Goal: Task Accomplishment & Management: Complete application form

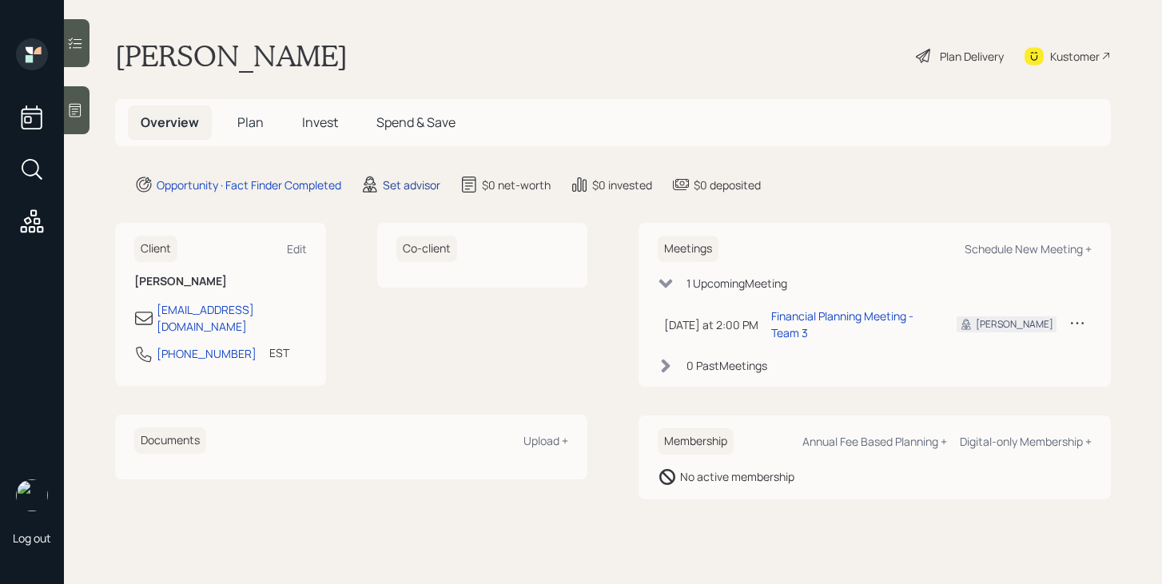
click at [402, 180] on div "Set advisor" at bounding box center [412, 185] width 58 height 17
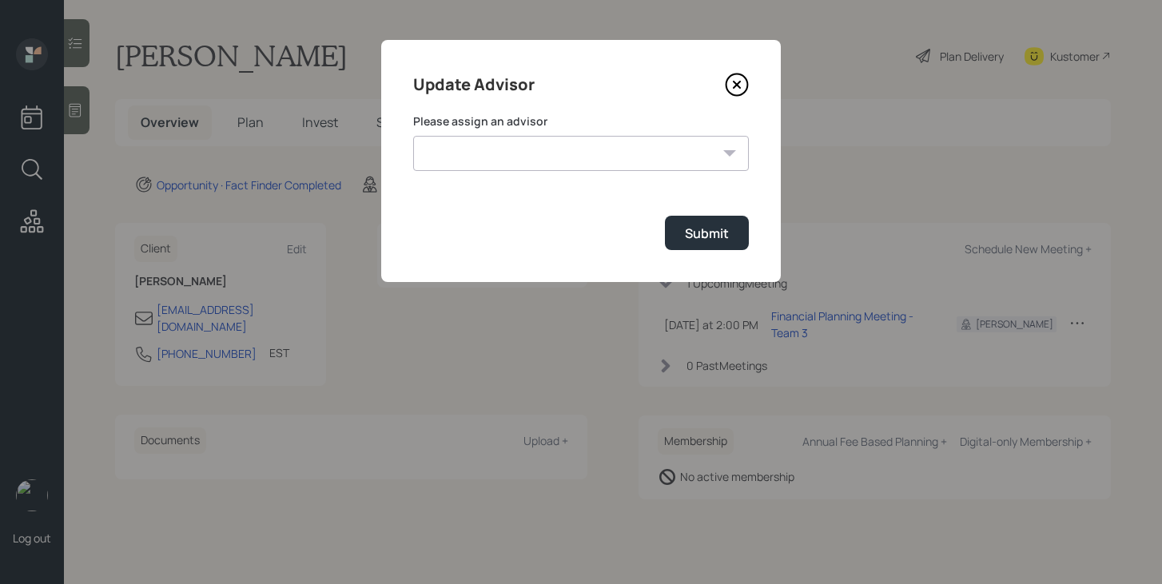
click at [493, 155] on select "[PERSON_NAME] [PERSON_NAME] End [PERSON_NAME] [PERSON_NAME] [PERSON_NAME] [PERS…" at bounding box center [581, 153] width 336 height 35
select select "bffa7908-1b2a-4c79-9bb6-f0ec9aed22d3"
click at [413, 136] on select "[PERSON_NAME] [PERSON_NAME] End [PERSON_NAME] [PERSON_NAME] [PERSON_NAME] [PERS…" at bounding box center [581, 153] width 336 height 35
click at [694, 233] on div "Submit" at bounding box center [707, 234] width 44 height 18
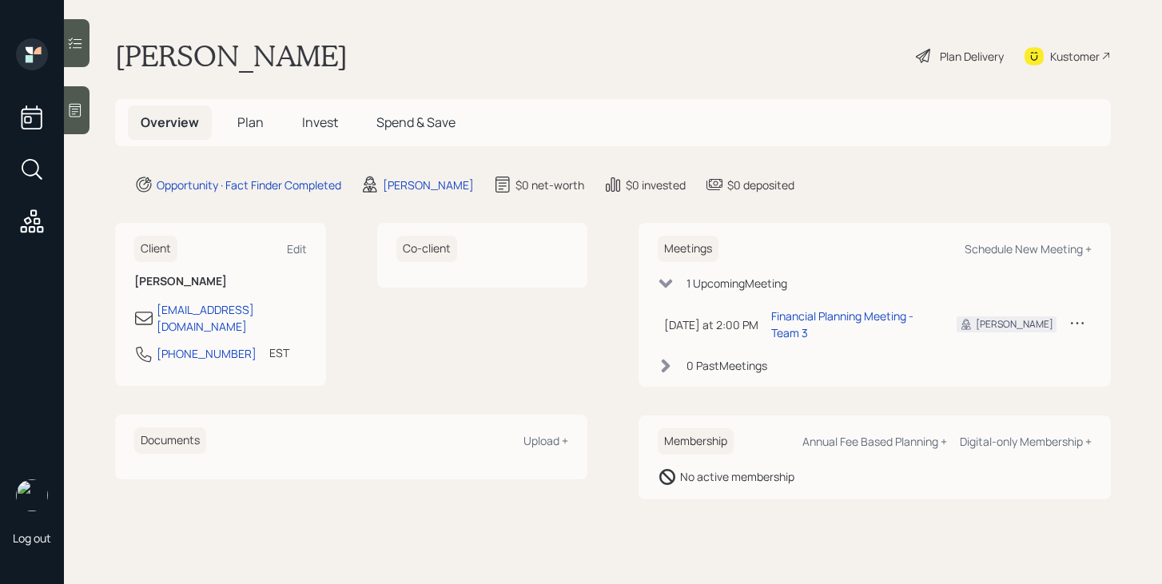
click at [259, 127] on span "Plan" at bounding box center [250, 123] width 26 height 18
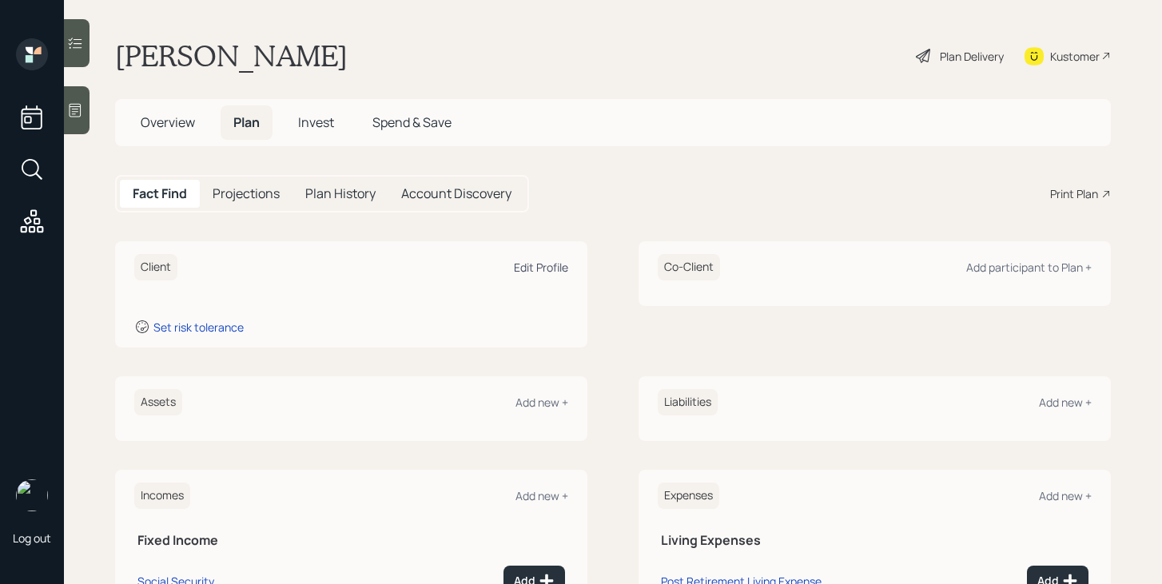
click at [549, 268] on div "Edit Profile" at bounding box center [541, 267] width 54 height 15
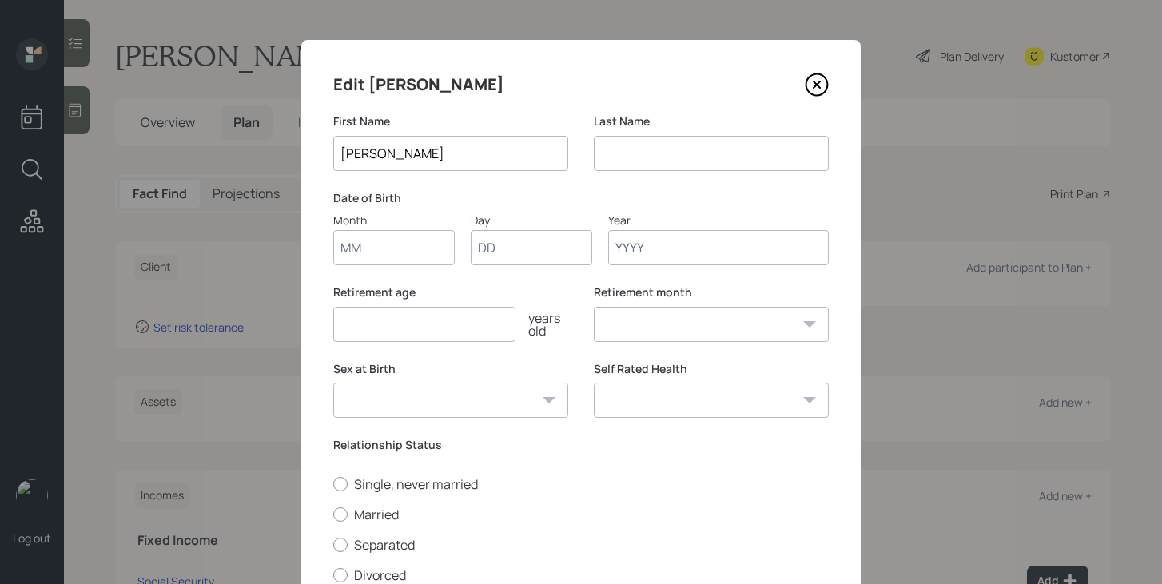
click at [425, 253] on input "Month" at bounding box center [394, 247] width 122 height 35
type input "01"
type input "1951"
select select "1"
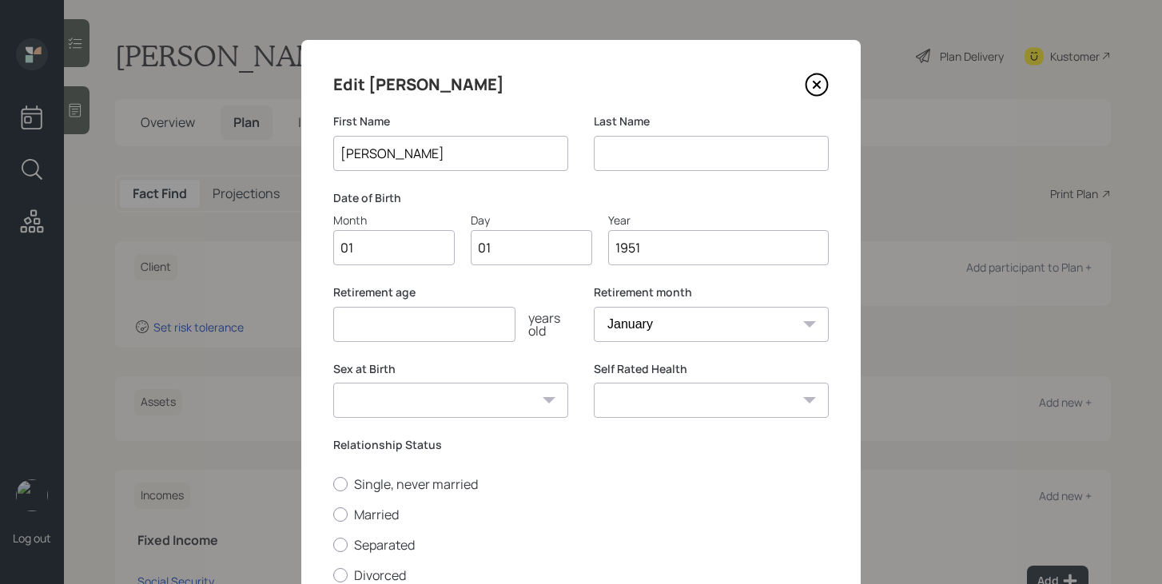
type input "1951"
click at [370, 328] on input "number" at bounding box center [424, 324] width 182 height 35
type input "77"
click at [416, 401] on select "[DEMOGRAPHIC_DATA] [DEMOGRAPHIC_DATA] Other / Prefer not to say" at bounding box center [450, 400] width 235 height 35
select select "[DEMOGRAPHIC_DATA]"
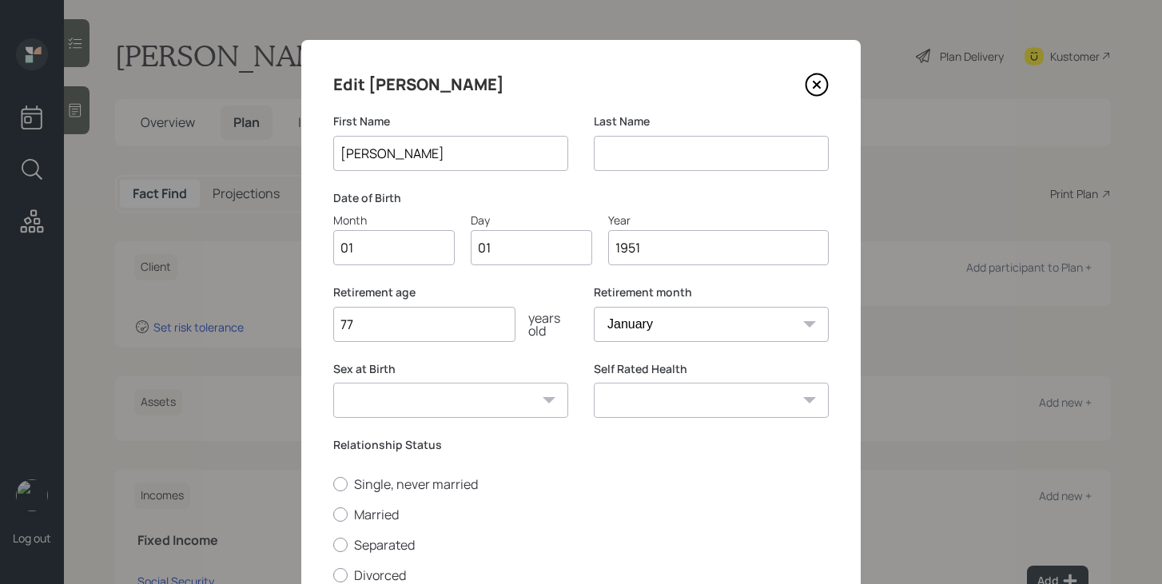
click at [333, 383] on select "[DEMOGRAPHIC_DATA] [DEMOGRAPHIC_DATA] Other / Prefer not to say" at bounding box center [450, 400] width 235 height 35
click at [383, 512] on label "Married" at bounding box center [581, 515] width 496 height 18
click at [333, 514] on input "Married" at bounding box center [333, 514] width 1 height 1
radio input "true"
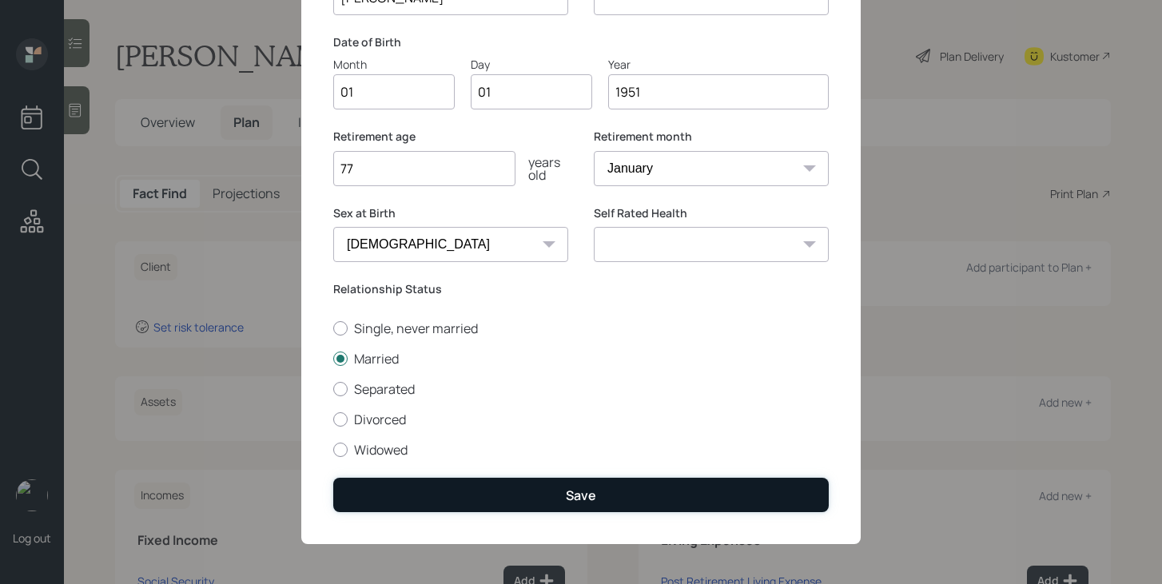
click at [459, 496] on button "Save" at bounding box center [581, 495] width 496 height 34
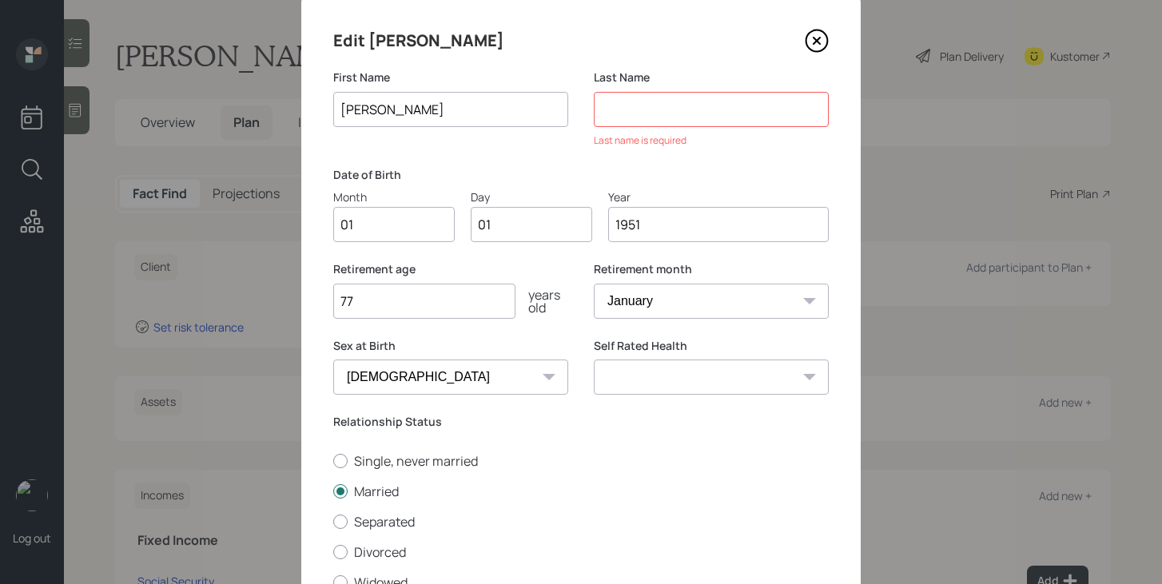
scroll to position [0, 0]
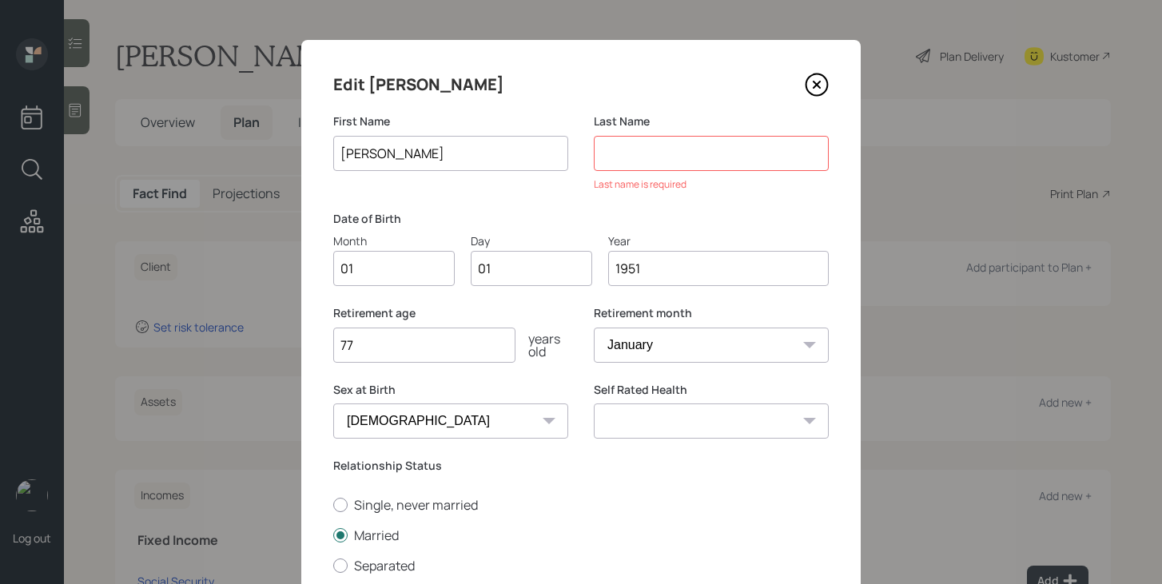
click at [739, 155] on input at bounding box center [711, 153] width 235 height 35
drag, startPoint x: 521, startPoint y: 157, endPoint x: 369, endPoint y: 153, distance: 152.0
click at [369, 153] on input "[PERSON_NAME]" at bounding box center [450, 153] width 235 height 35
type input "[PERSON_NAME]"
click at [621, 150] on input at bounding box center [711, 153] width 235 height 35
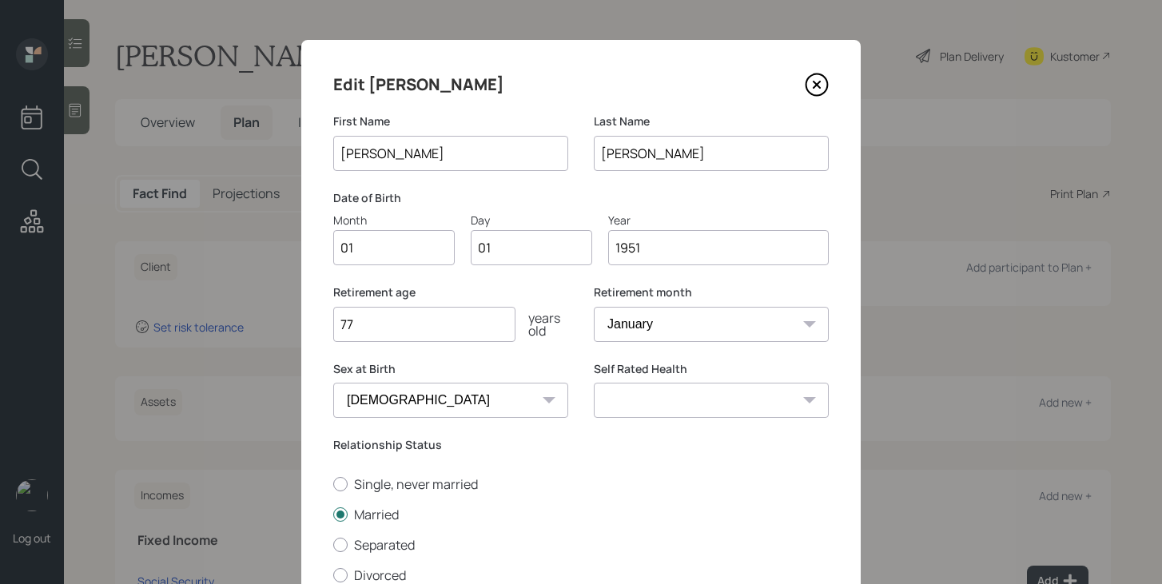
scroll to position [157, 0]
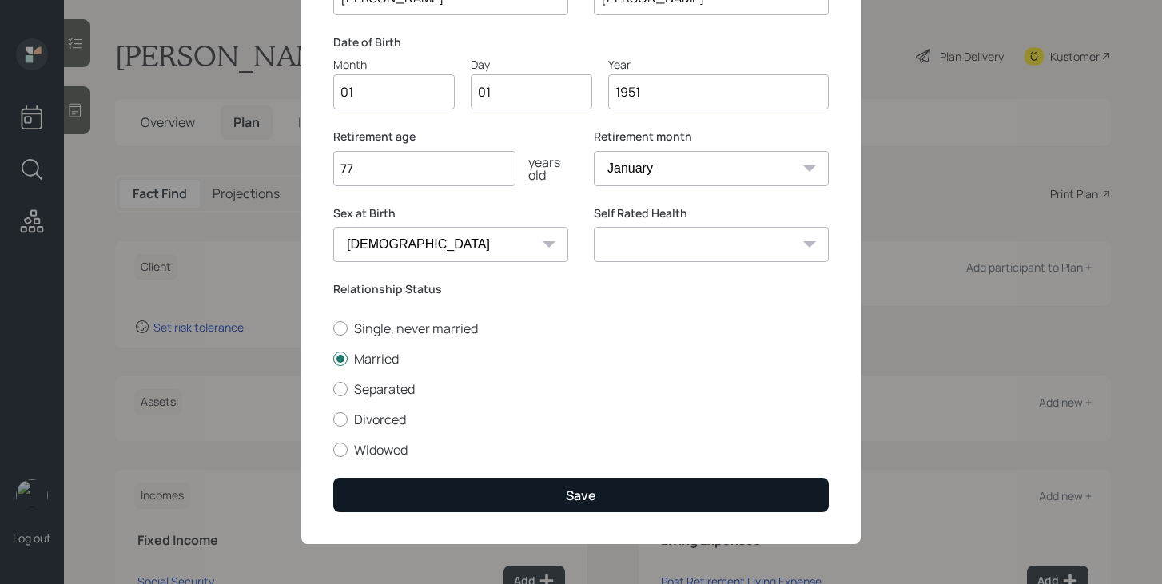
type input "[PERSON_NAME]"
click at [599, 488] on button "Save" at bounding box center [581, 495] width 496 height 34
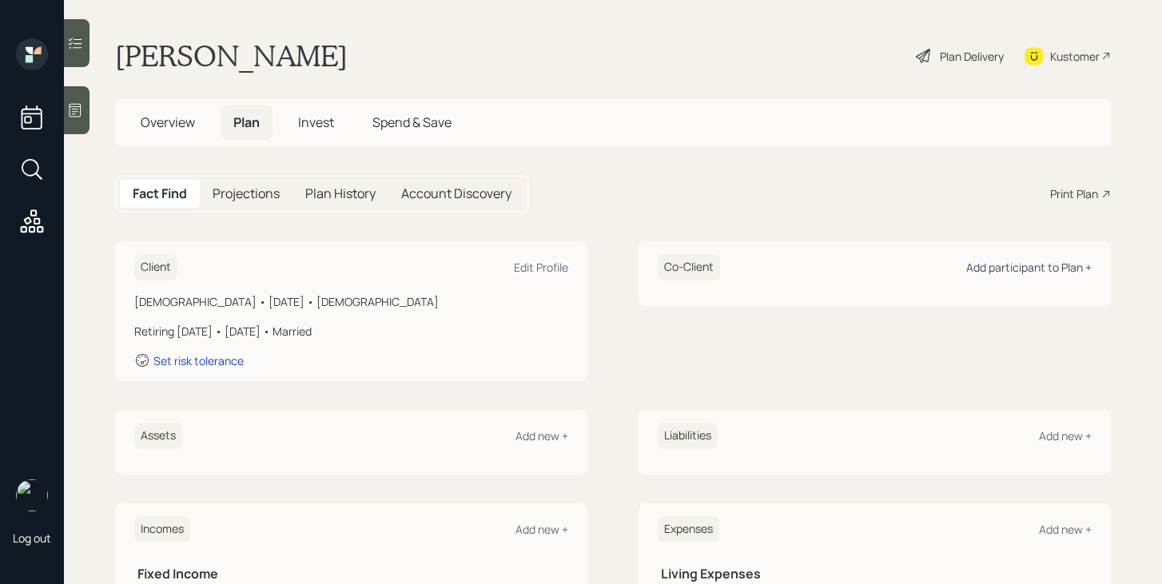
click at [1025, 274] on div "Add participant to Plan +" at bounding box center [1030, 267] width 126 height 15
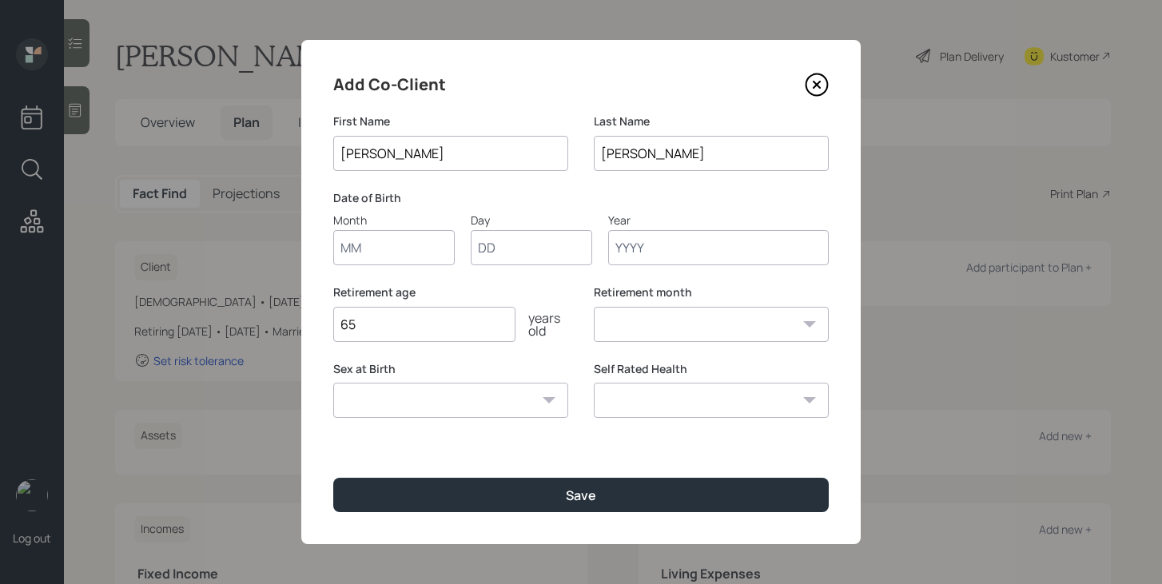
type input "[PERSON_NAME]"
click at [416, 247] on input "Month" at bounding box center [394, 247] width 122 height 35
type input "01"
type input "1960"
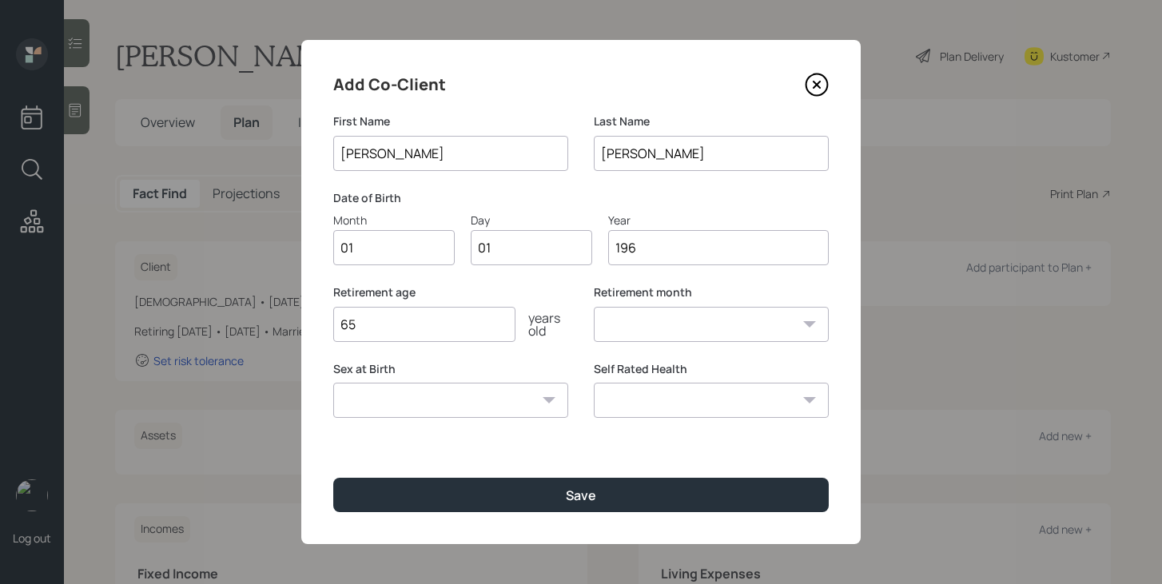
select select "1"
type input "1960"
click at [389, 394] on select "[DEMOGRAPHIC_DATA] [DEMOGRAPHIC_DATA] Other / Prefer not to say" at bounding box center [450, 400] width 235 height 35
select select "[DEMOGRAPHIC_DATA]"
click at [333, 383] on select "[DEMOGRAPHIC_DATA] [DEMOGRAPHIC_DATA] Other / Prefer not to say" at bounding box center [450, 400] width 235 height 35
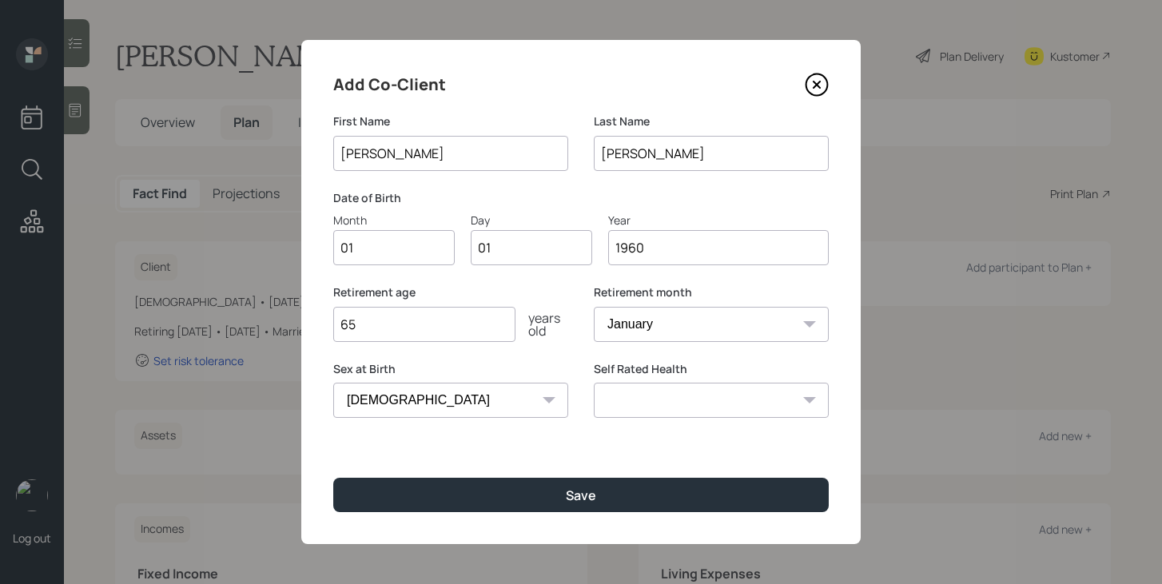
click at [429, 330] on input "65" at bounding box center [424, 324] width 182 height 35
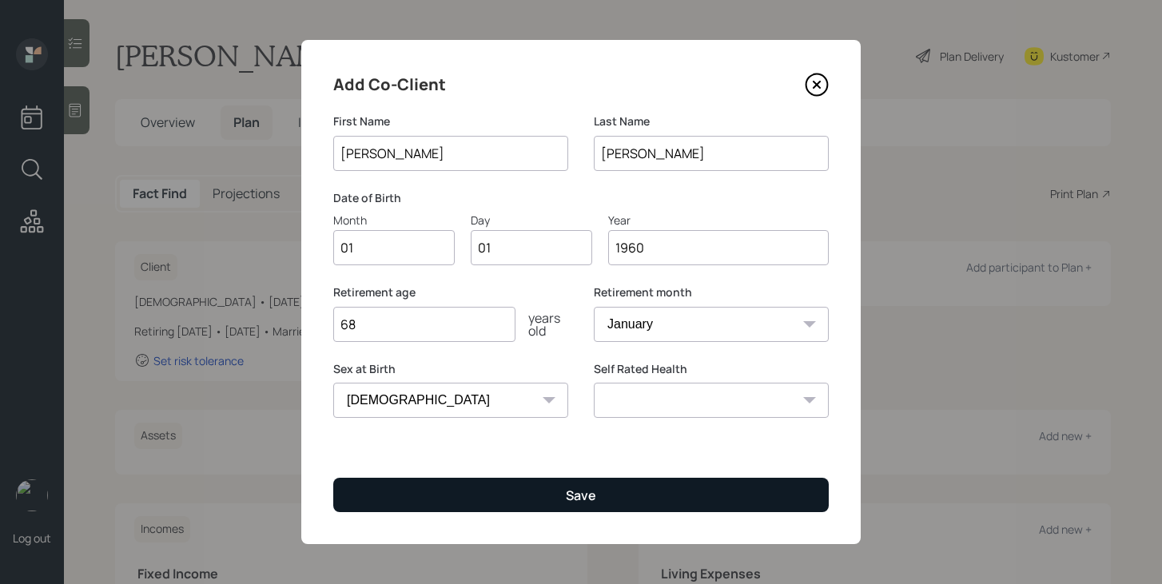
type input "68"
click at [434, 498] on button "Save" at bounding box center [581, 495] width 496 height 34
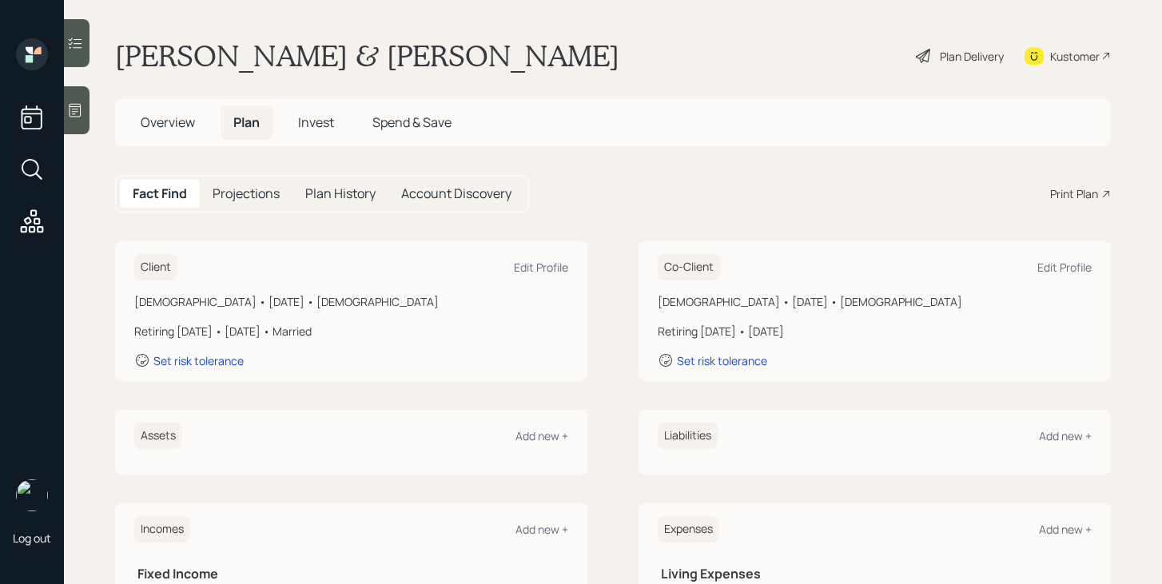
scroll to position [277, 0]
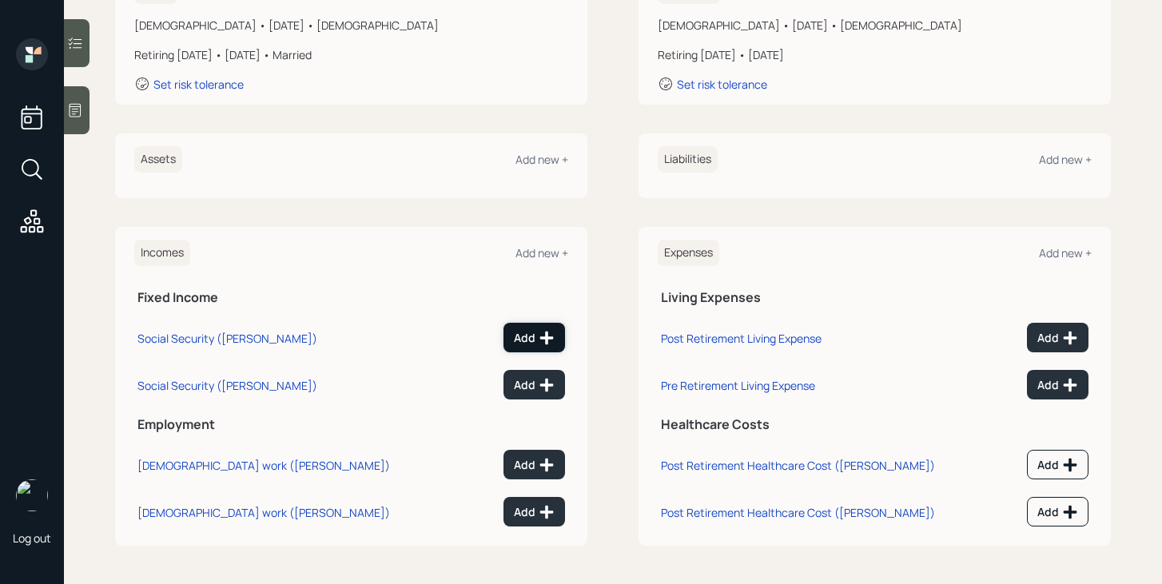
click at [540, 340] on icon at bounding box center [547, 338] width 16 height 16
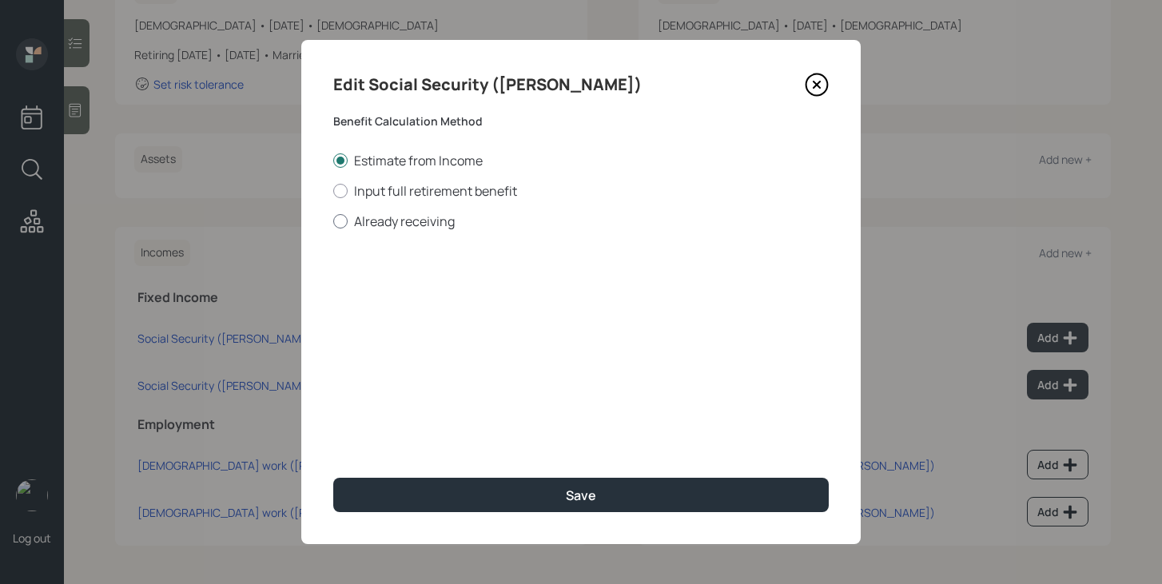
click at [426, 223] on label "Already receiving" at bounding box center [581, 222] width 496 height 18
click at [333, 221] on input "Already receiving" at bounding box center [333, 221] width 1 height 1
radio input "true"
click at [421, 297] on input "$" at bounding box center [581, 288] width 496 height 35
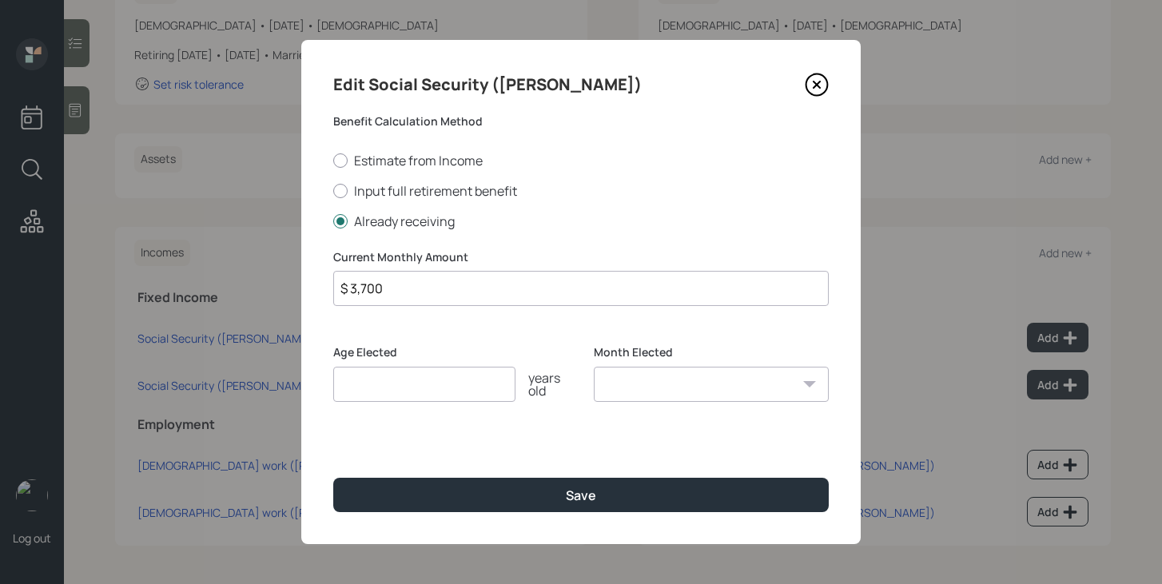
type input "$ 3,700"
click at [421, 385] on input "number" at bounding box center [424, 384] width 182 height 35
type input "67"
click at [633, 387] on select "January February March April May June July August September October November De…" at bounding box center [711, 384] width 235 height 35
select select "1"
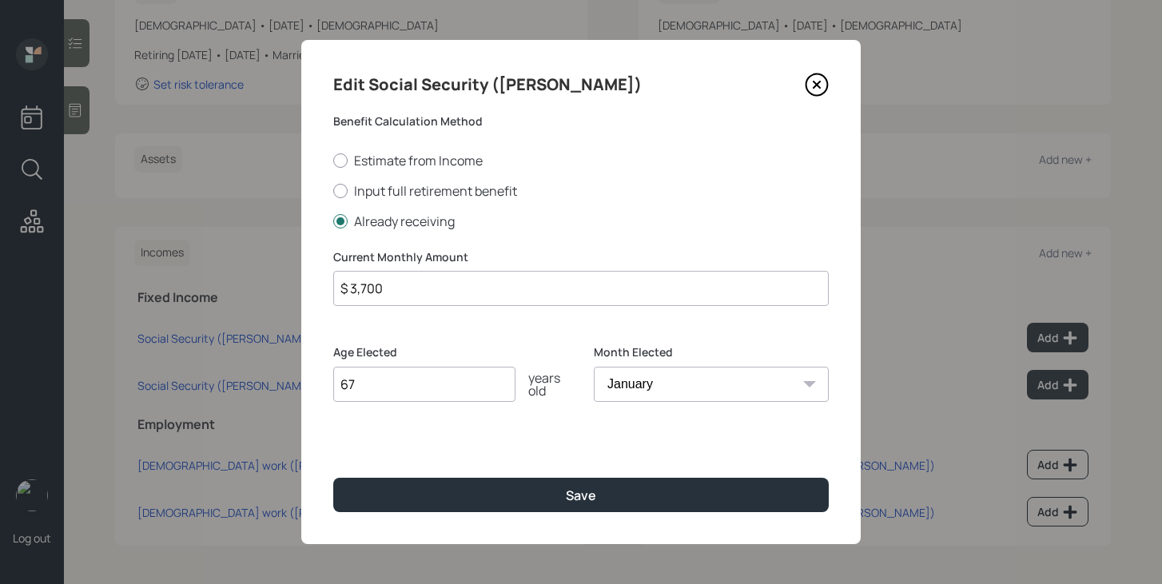
click at [594, 367] on select "January February March April May June July August September October November De…" at bounding box center [711, 384] width 235 height 35
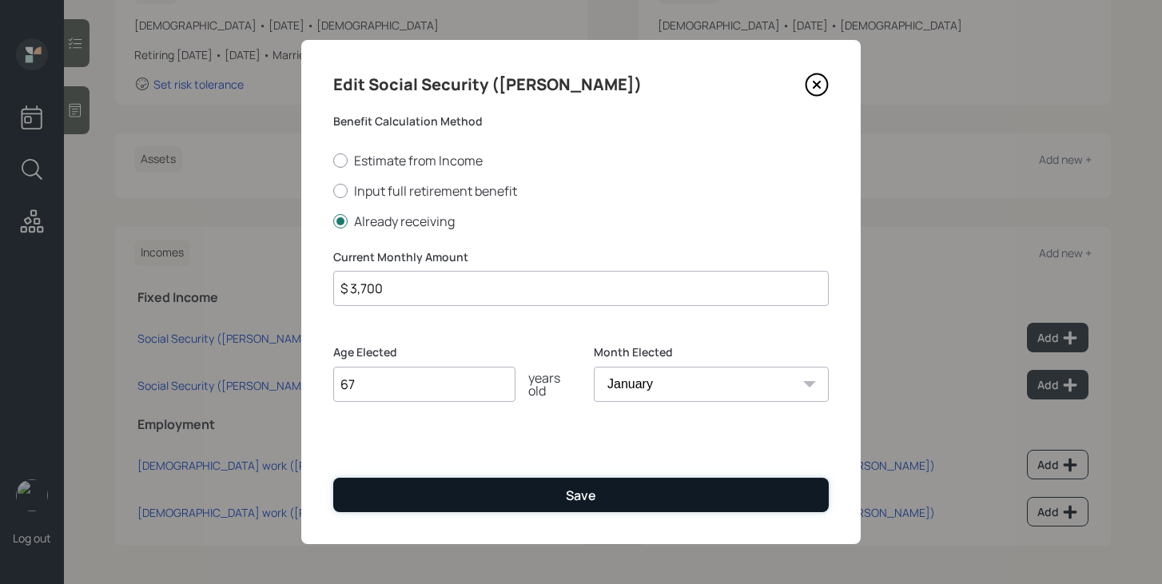
drag, startPoint x: 633, startPoint y: 387, endPoint x: 589, endPoint y: 500, distance: 121.0
click at [589, 500] on div "Save" at bounding box center [581, 496] width 30 height 18
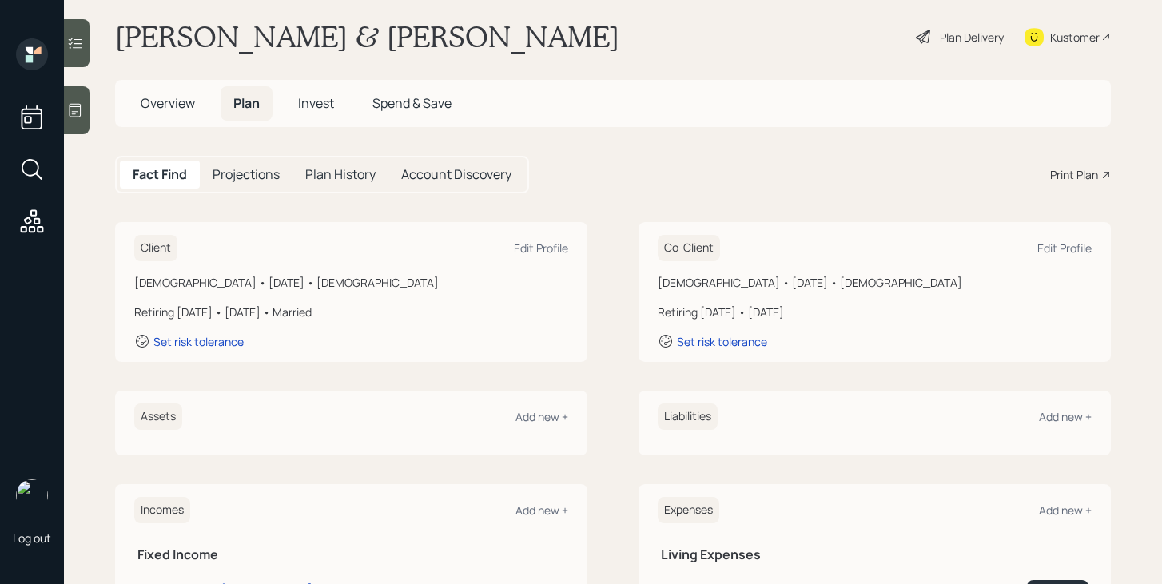
scroll to position [5, 0]
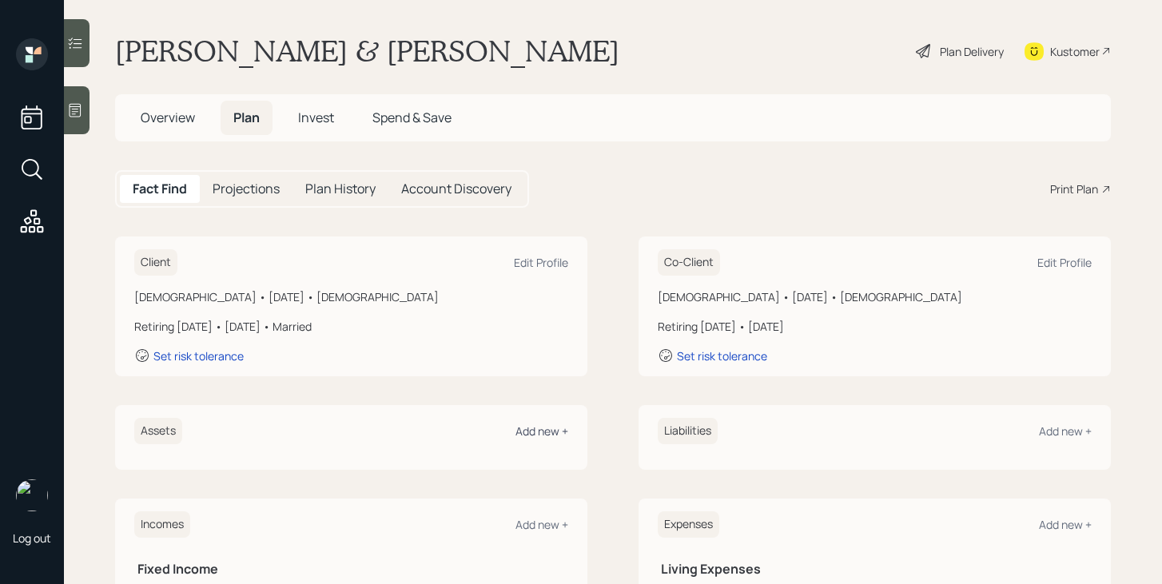
click at [560, 425] on div "Add new +" at bounding box center [542, 431] width 53 height 15
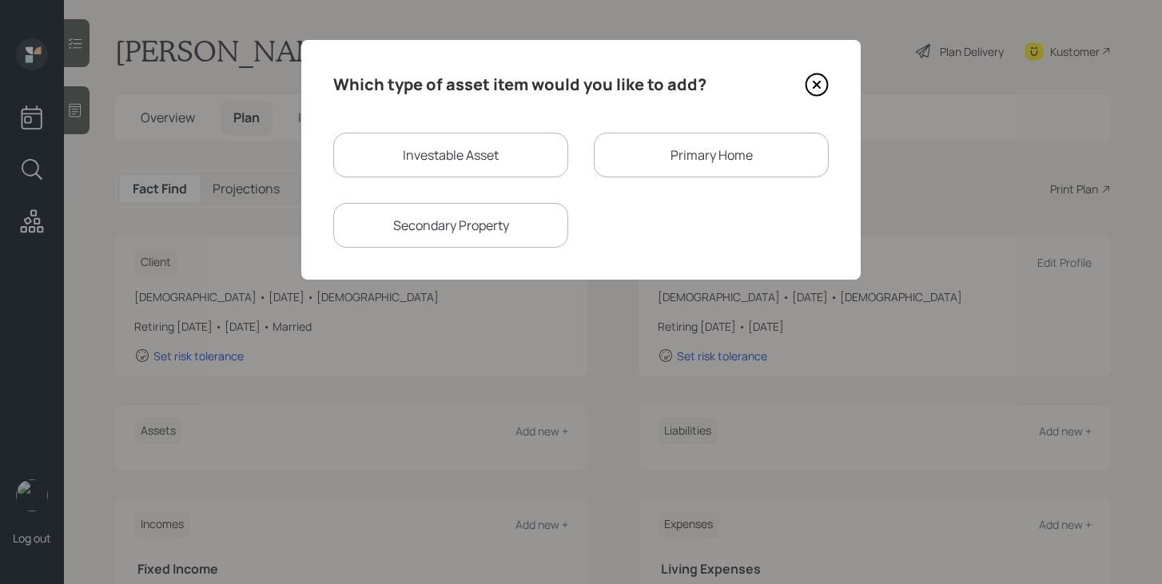
click at [500, 162] on div "Investable Asset" at bounding box center [450, 155] width 235 height 45
select select "taxable"
select select "balanced"
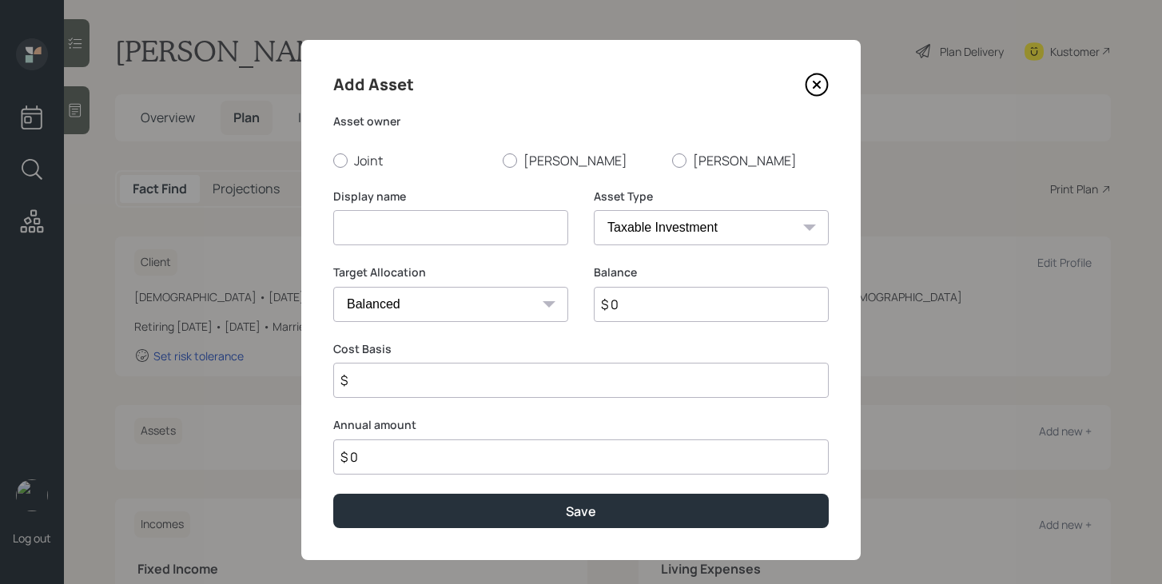
click at [490, 156] on div "Joint [PERSON_NAME]" at bounding box center [581, 161] width 496 height 18
click at [685, 160] on div at bounding box center [679, 161] width 14 height 14
click at [672, 160] on input "[PERSON_NAME]" at bounding box center [672, 160] width 1 height 1
radio input "true"
click at [499, 229] on input at bounding box center [450, 227] width 235 height 35
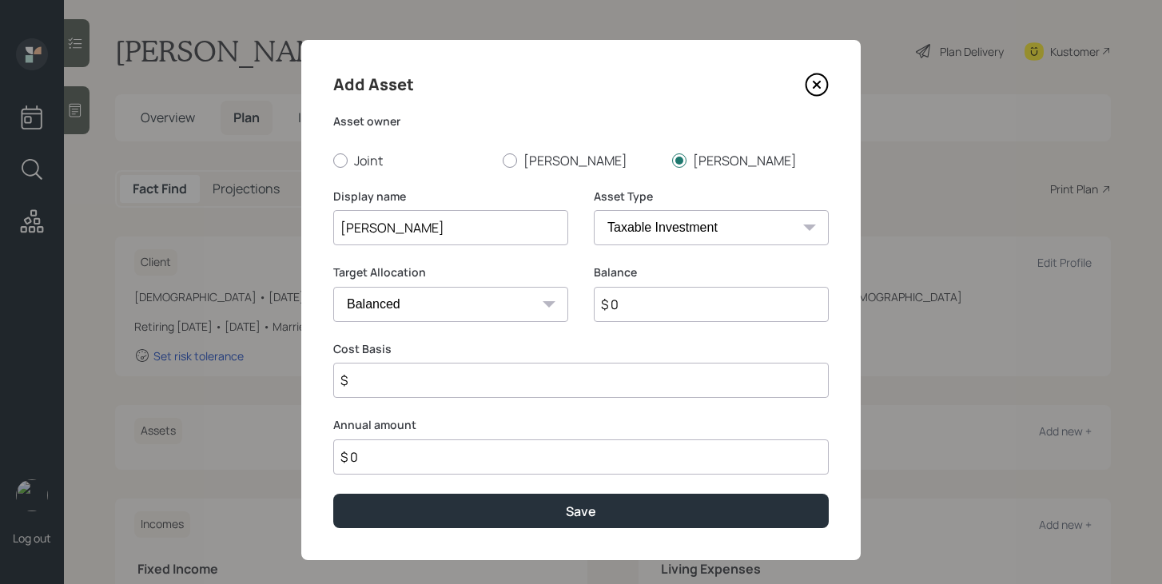
type input "[PERSON_NAME]"
click at [644, 313] on input "$ 0" at bounding box center [711, 304] width 235 height 35
type input "$ 150,000"
click at [667, 383] on input "$" at bounding box center [581, 380] width 496 height 35
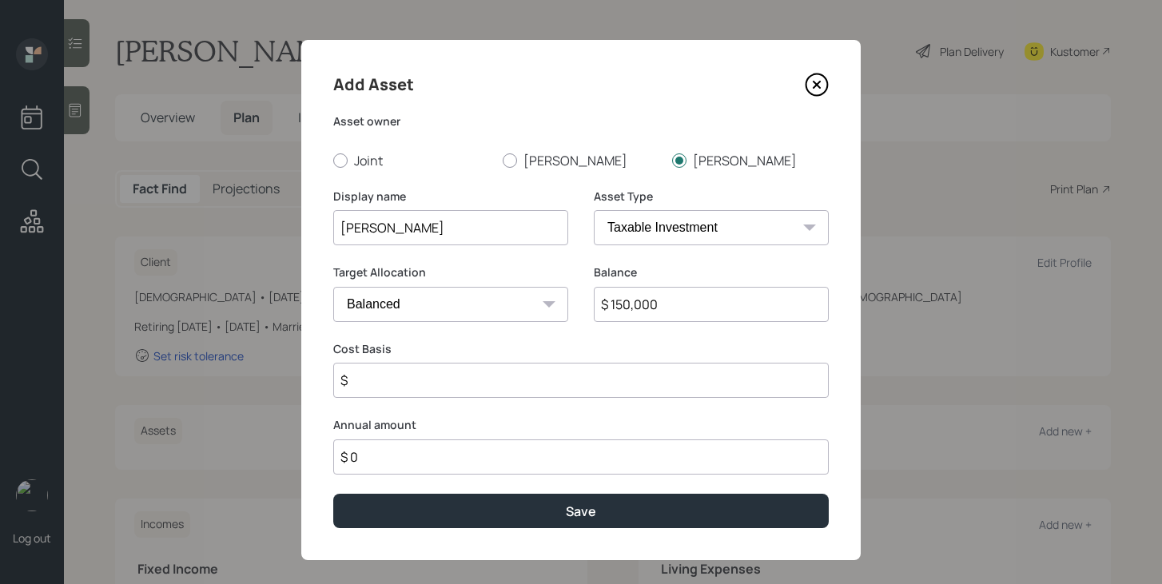
click at [686, 237] on select "SEP [PERSON_NAME] IRA 401(k) [PERSON_NAME] 401(k) 403(b) [PERSON_NAME] 403(b) 4…" at bounding box center [711, 227] width 235 height 35
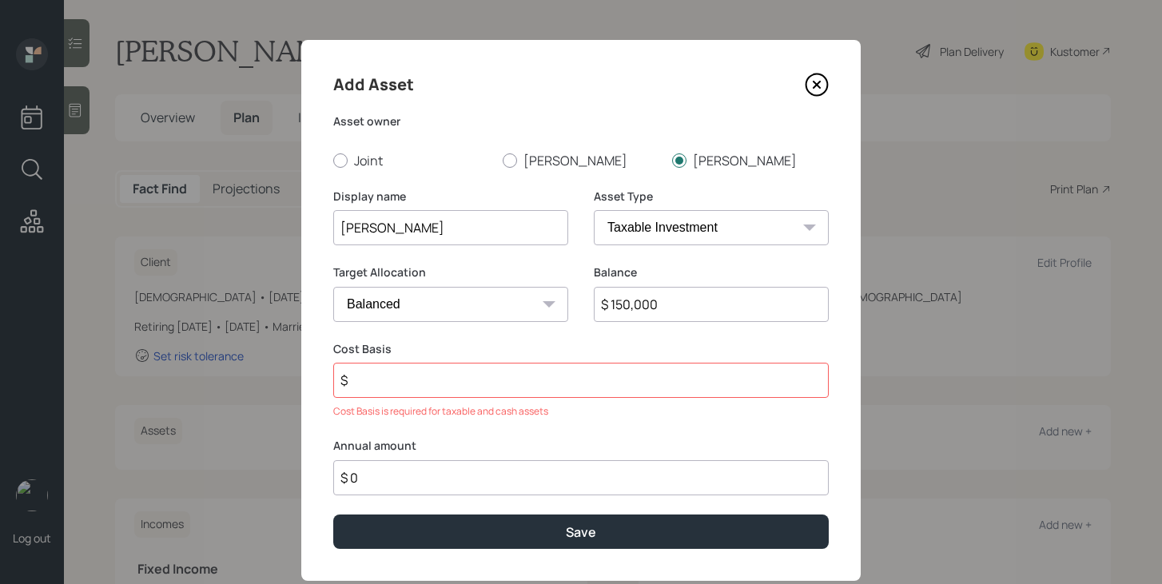
select select "ira"
click at [594, 210] on select "SEP [PERSON_NAME] IRA 401(k) [PERSON_NAME] 401(k) 403(b) [PERSON_NAME] 403(b) 4…" at bounding box center [711, 227] width 235 height 35
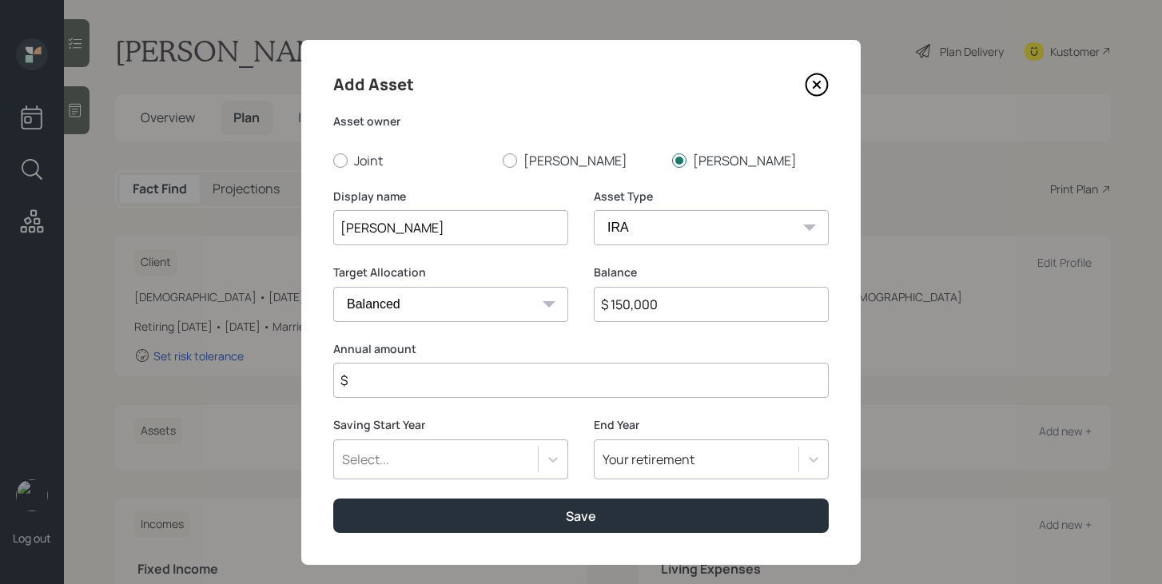
click at [623, 378] on input "$" at bounding box center [581, 380] width 496 height 35
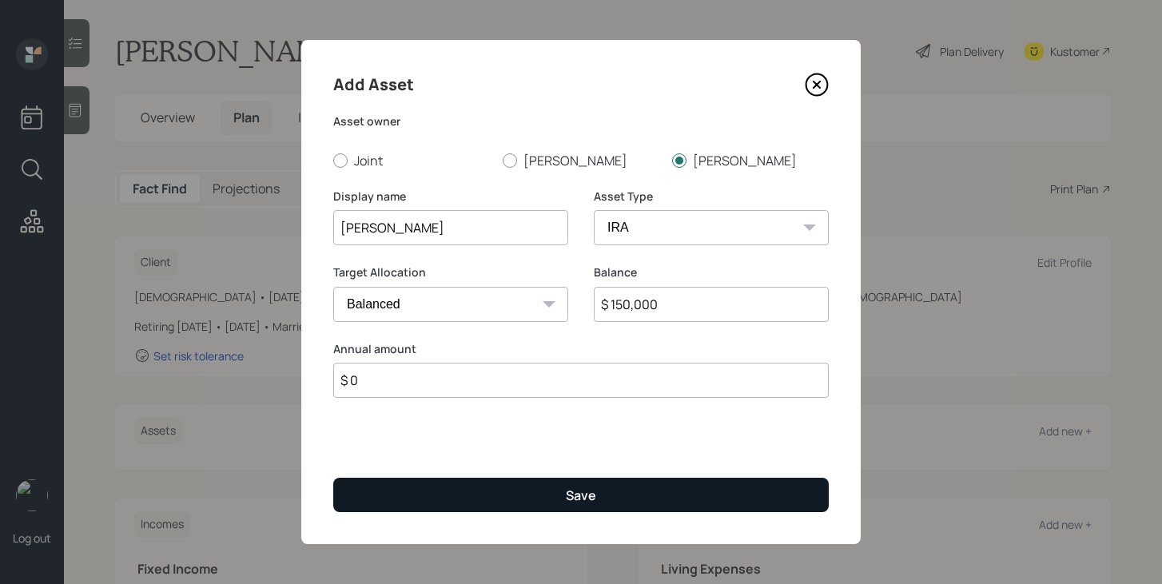
type input "$ 0"
click at [584, 501] on div "Save" at bounding box center [581, 496] width 30 height 18
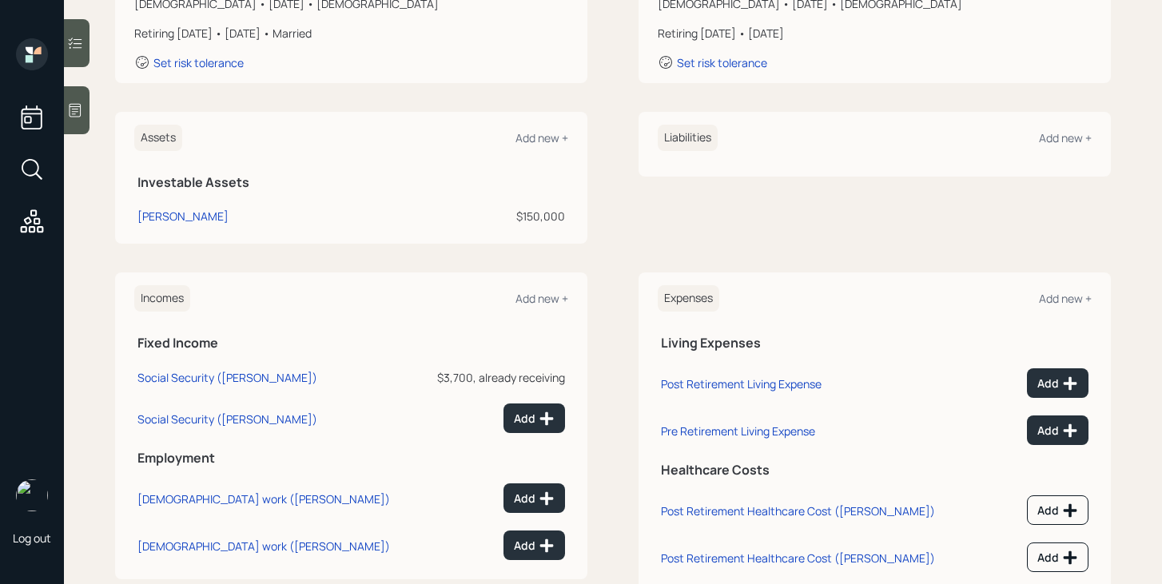
scroll to position [301, 0]
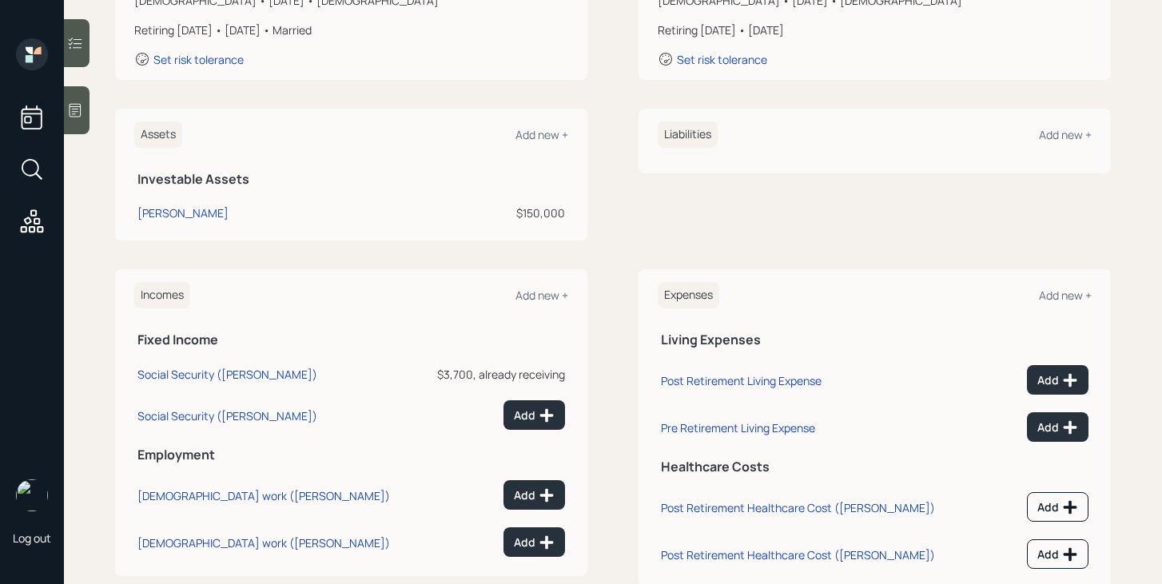
click at [537, 430] on td "Add" at bounding box center [495, 412] width 148 height 47
click at [544, 417] on icon at bounding box center [547, 416] width 14 height 14
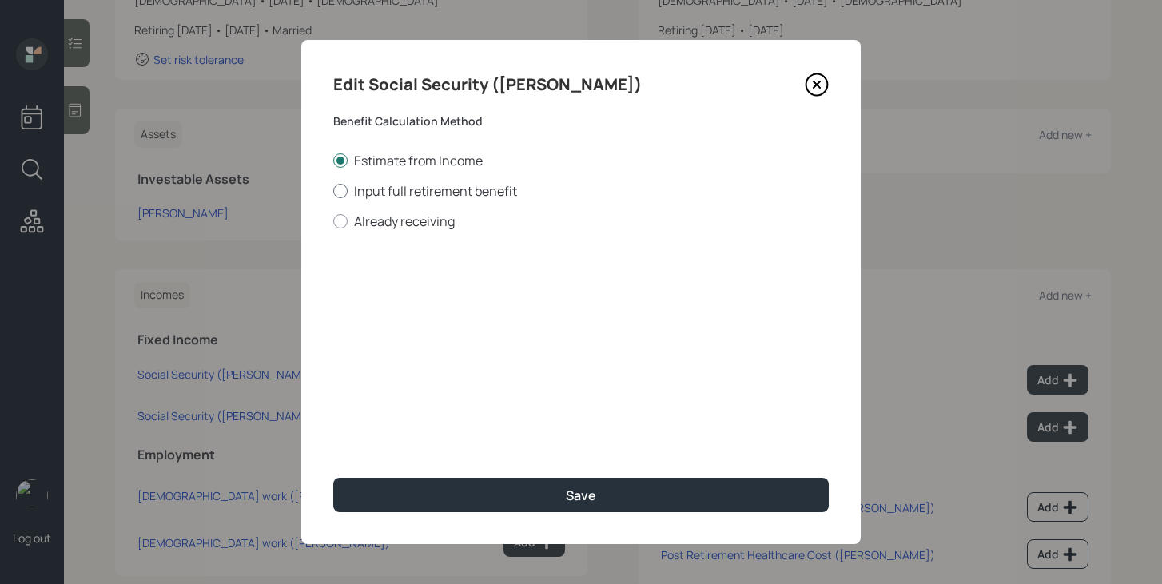
click at [422, 191] on label "Input full retirement benefit" at bounding box center [581, 191] width 496 height 18
click at [333, 191] on input "Input full retirement benefit" at bounding box center [333, 190] width 1 height 1
radio input "true"
click at [418, 293] on input "$" at bounding box center [581, 288] width 496 height 35
click at [820, 89] on icon at bounding box center [817, 85] width 24 height 24
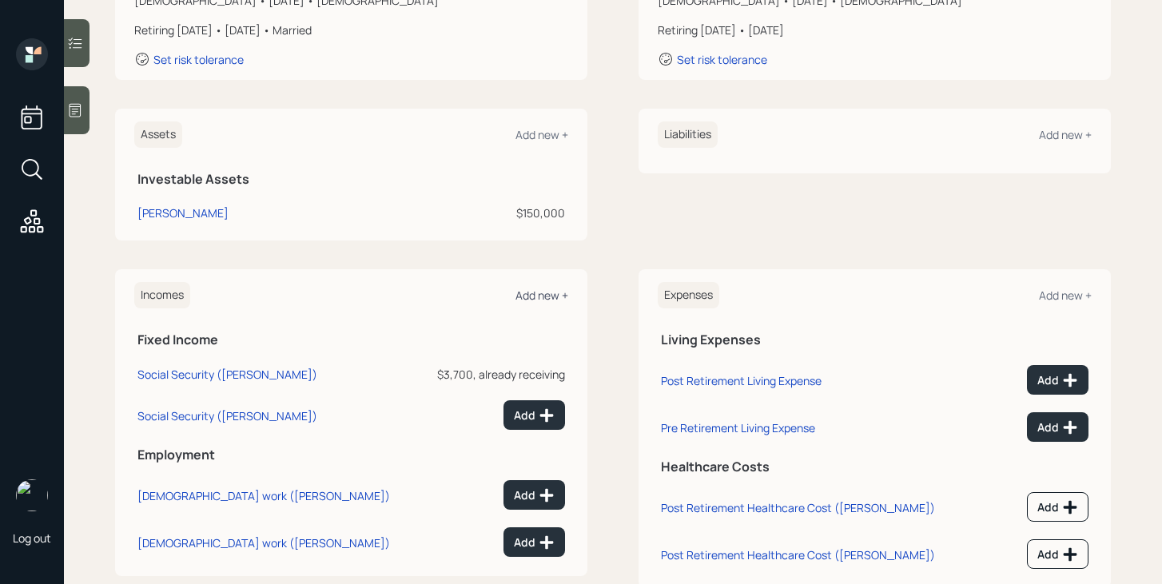
click at [554, 290] on div "Add new +" at bounding box center [542, 295] width 53 height 15
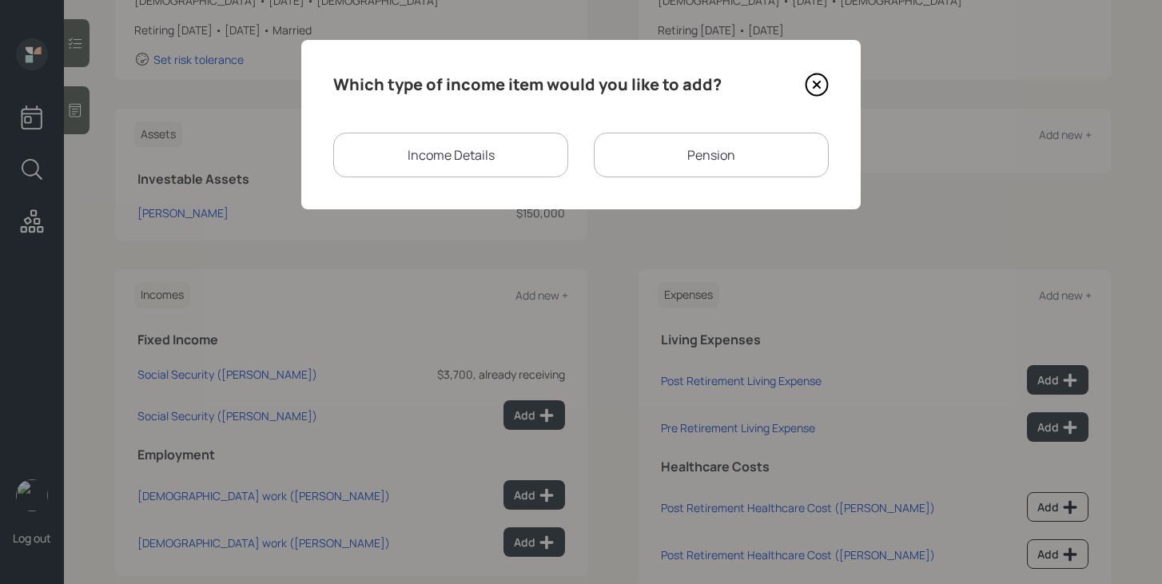
click at [492, 158] on div "Income Details" at bounding box center [450, 155] width 235 height 45
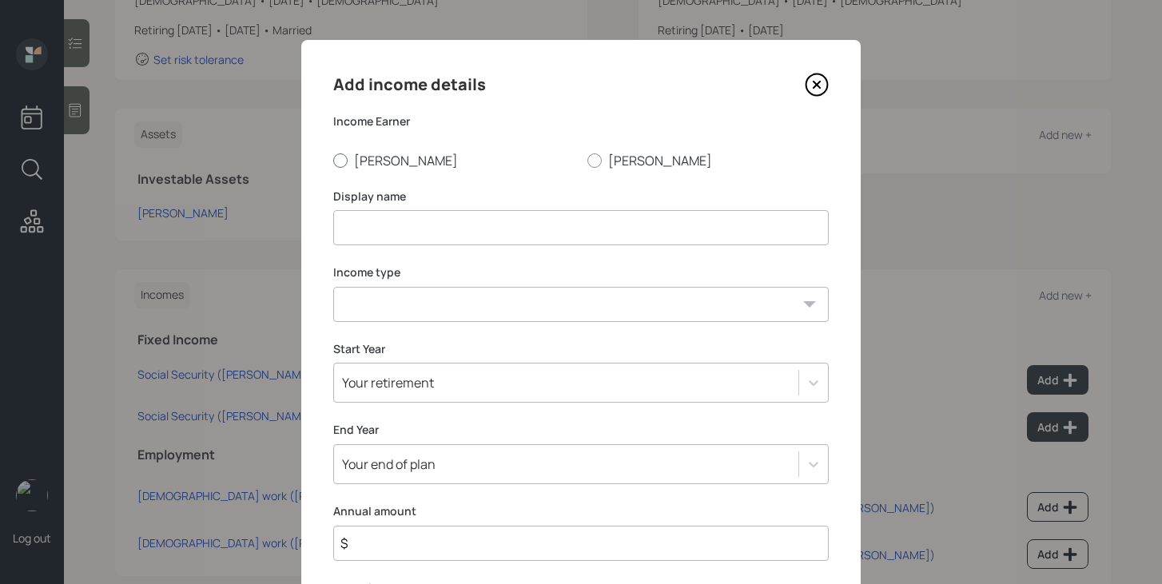
click at [358, 162] on label "[PERSON_NAME]" at bounding box center [453, 161] width 241 height 18
click at [333, 161] on input "[PERSON_NAME]" at bounding box center [333, 160] width 1 height 1
radio input "true"
click at [371, 228] on input at bounding box center [581, 227] width 496 height 35
type input "Rental Income"
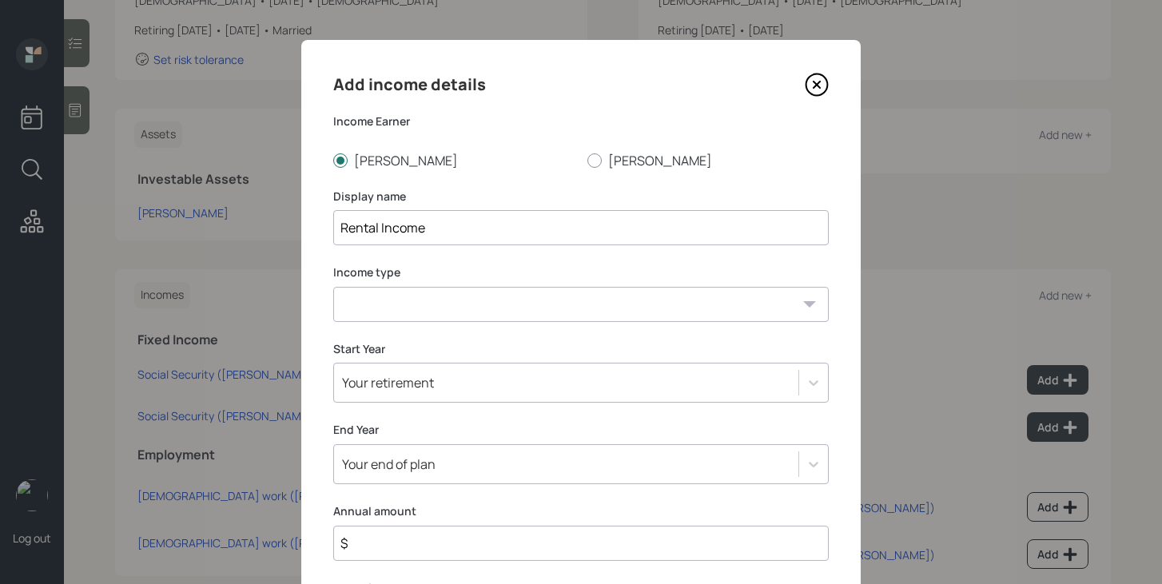
click at [383, 299] on select "[DEMOGRAPHIC_DATA] work [DEMOGRAPHIC_DATA] work Self employment Other" at bounding box center [581, 304] width 496 height 35
select select "other"
click at [333, 287] on select "[DEMOGRAPHIC_DATA] work [DEMOGRAPHIC_DATA] work Self employment Other" at bounding box center [581, 304] width 496 height 35
click at [390, 376] on select "Tax-free Earned Self Employment Alimony Royalties Pension / Annuity Interest Di…" at bounding box center [581, 380] width 496 height 35
select select "earned"
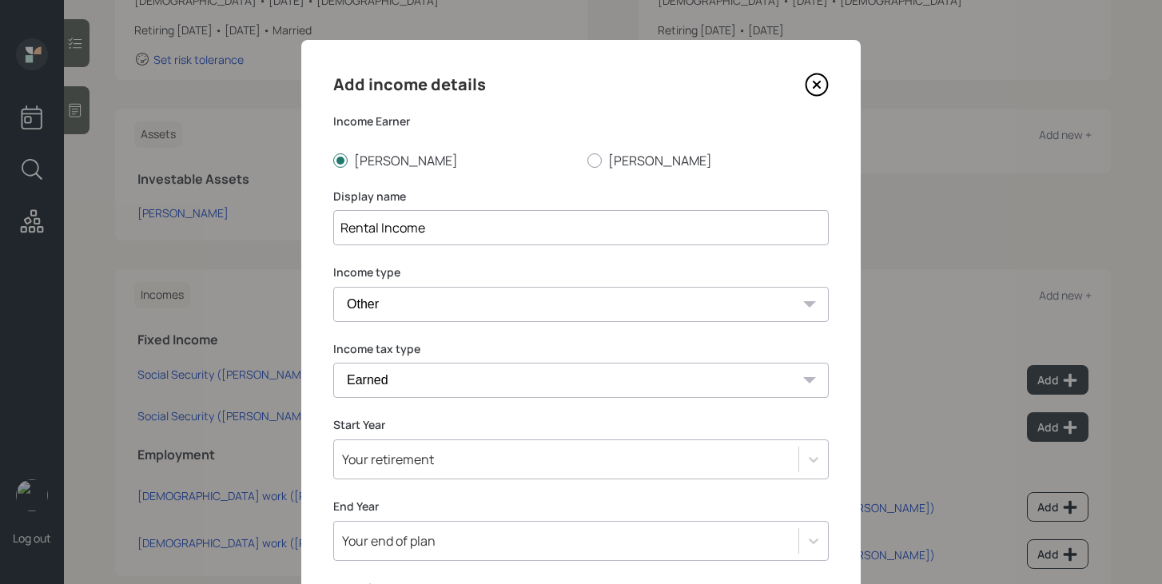
click at [333, 363] on select "Tax-free Earned Self Employment Alimony Royalties Pension / Annuity Interest Di…" at bounding box center [581, 380] width 496 height 35
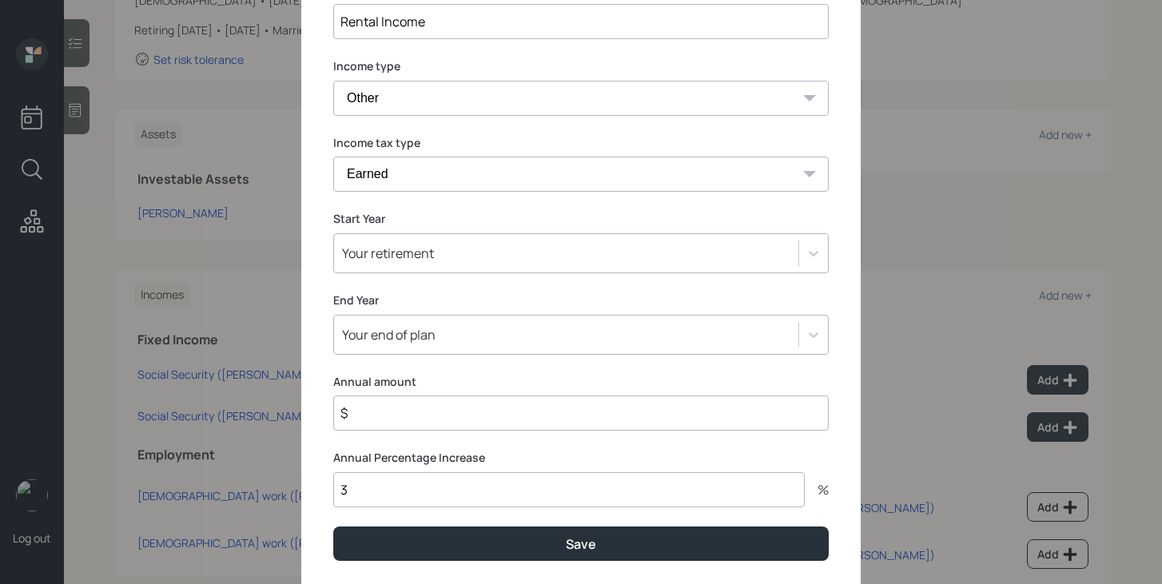
scroll to position [207, 0]
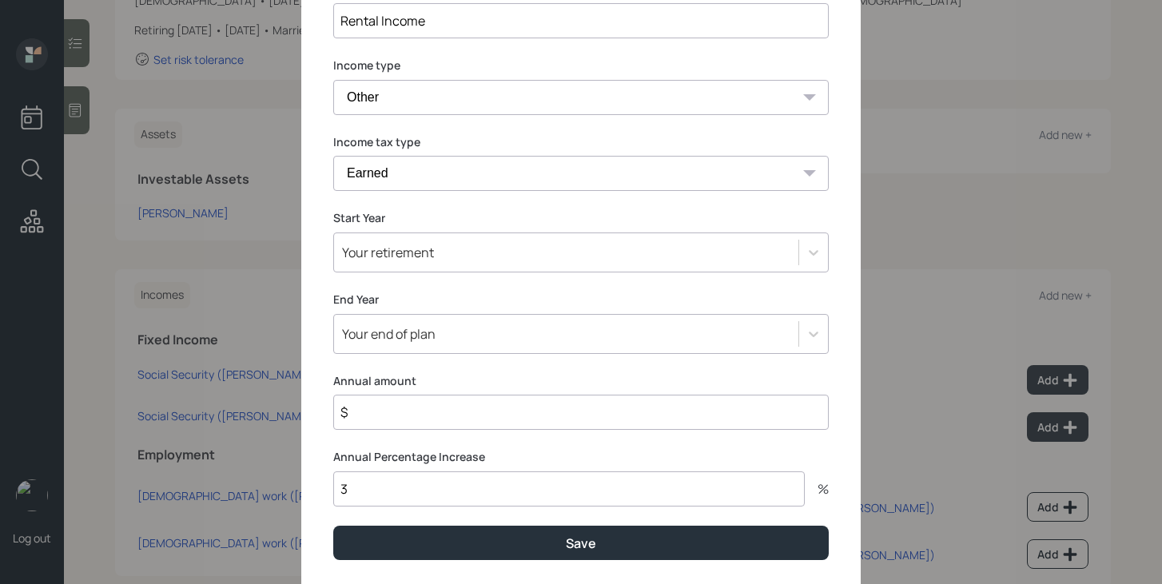
click at [438, 267] on div "Your retirement" at bounding box center [581, 253] width 496 height 40
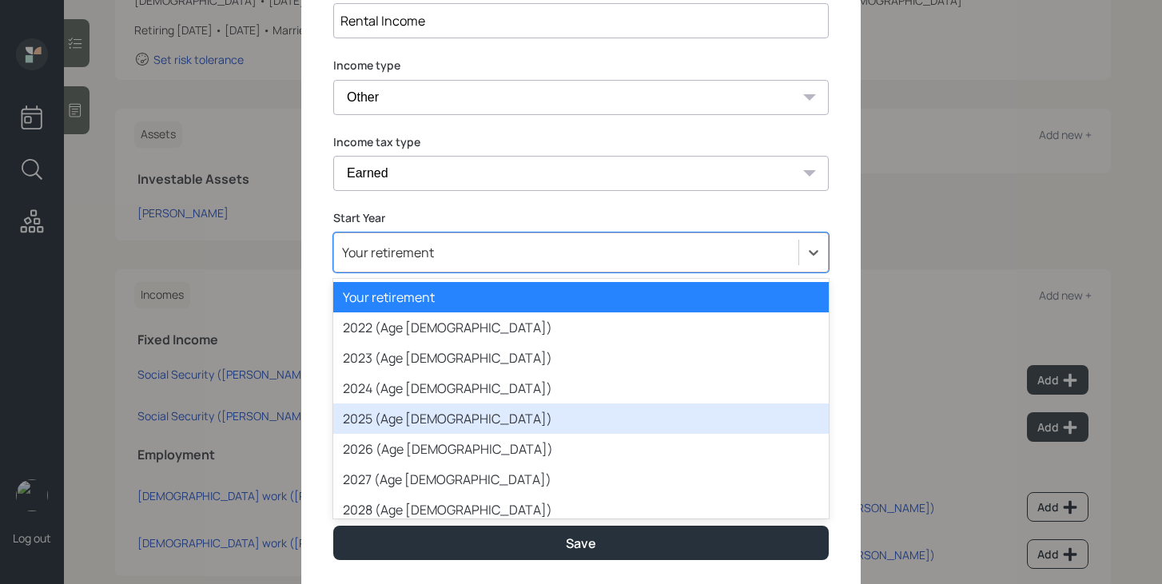
click at [391, 411] on div "2025 (Age [DEMOGRAPHIC_DATA])" at bounding box center [581, 419] width 496 height 30
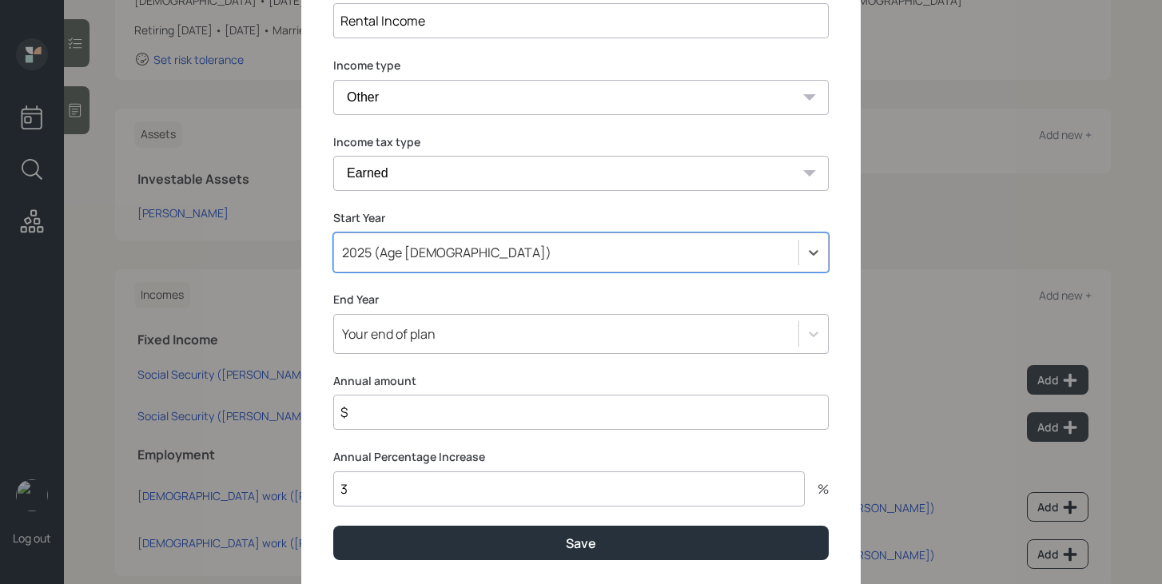
click at [393, 407] on input "$" at bounding box center [581, 412] width 496 height 35
type input "$ 39,600"
click at [404, 491] on input "3" at bounding box center [569, 489] width 472 height 35
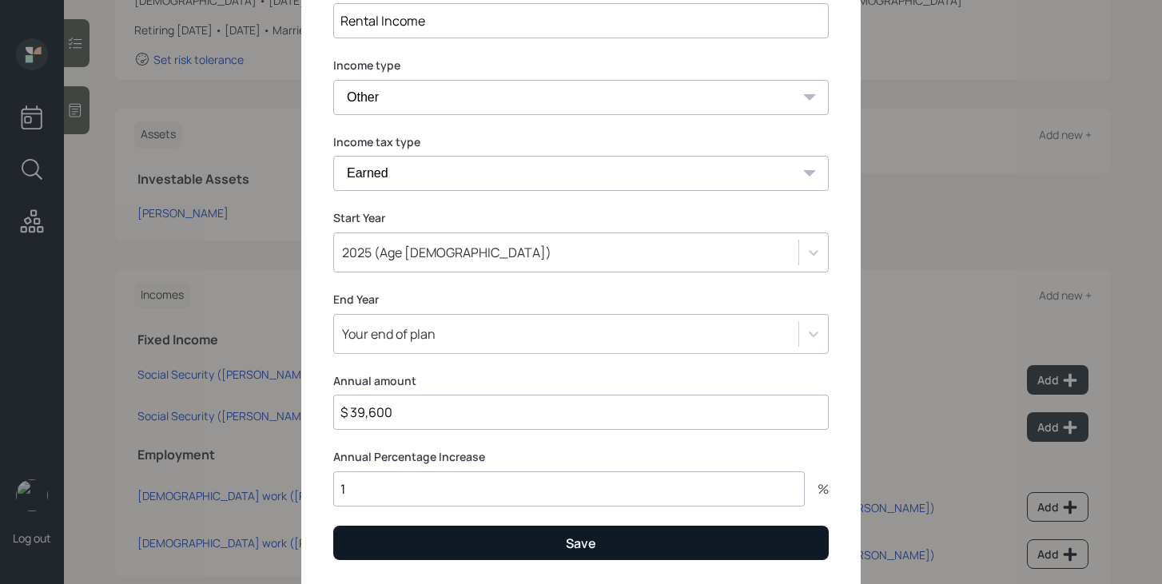
type input "1"
click at [442, 541] on button "Save" at bounding box center [581, 543] width 496 height 34
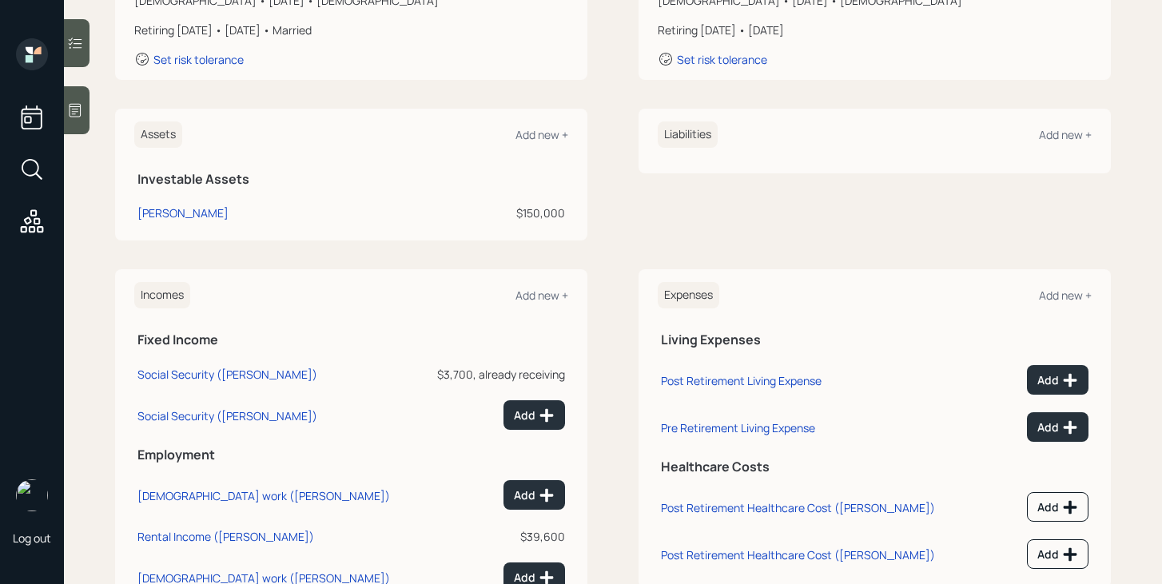
scroll to position [367, 0]
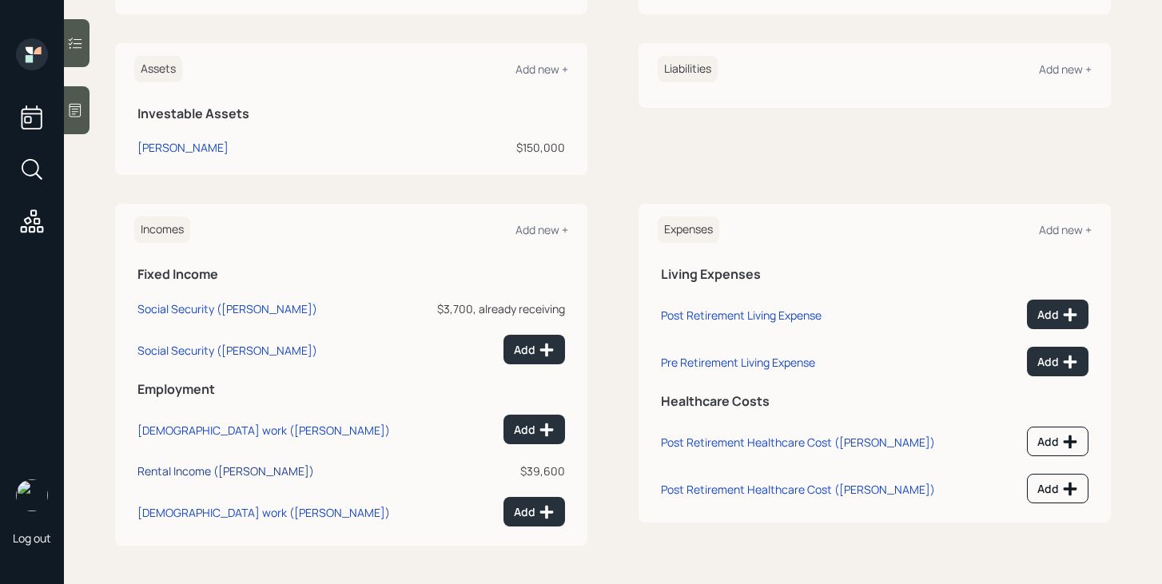
click at [196, 469] on div "Rental Income ([PERSON_NAME])" at bounding box center [226, 471] width 177 height 15
select select "other"
select select "earned"
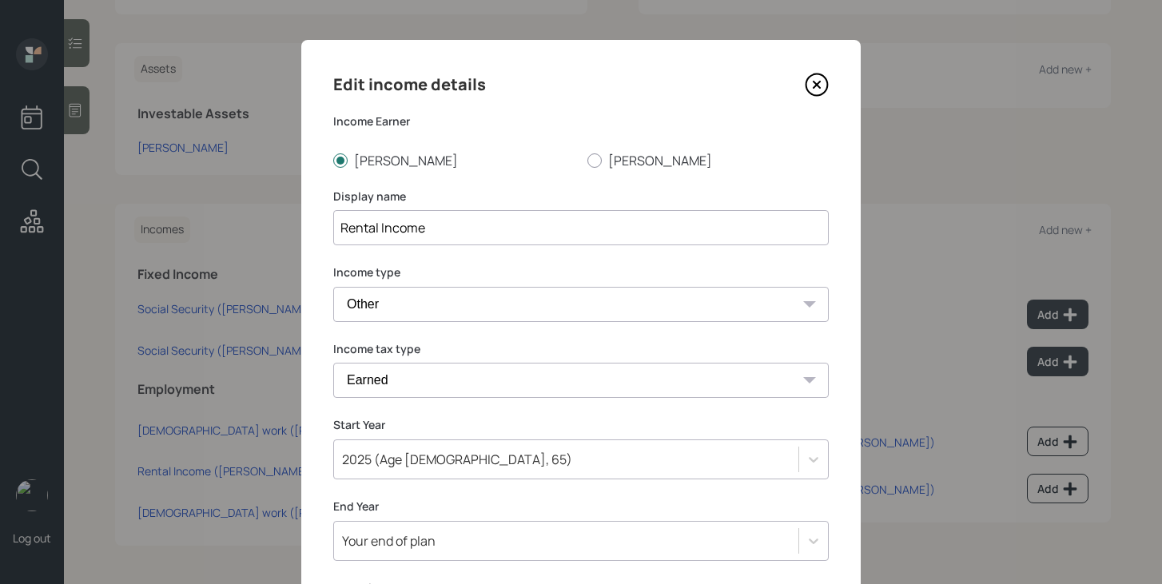
click at [449, 230] on input "Rental Income" at bounding box center [581, 227] width 496 height 35
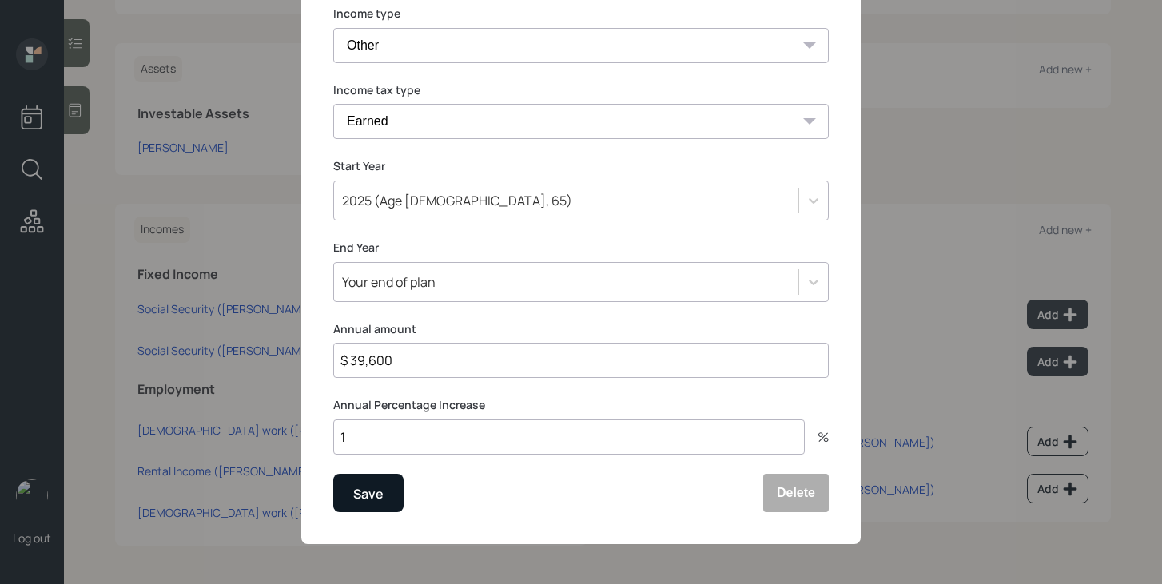
type input "Rental Income (Top unit)"
click at [386, 493] on button "Save" at bounding box center [368, 493] width 70 height 38
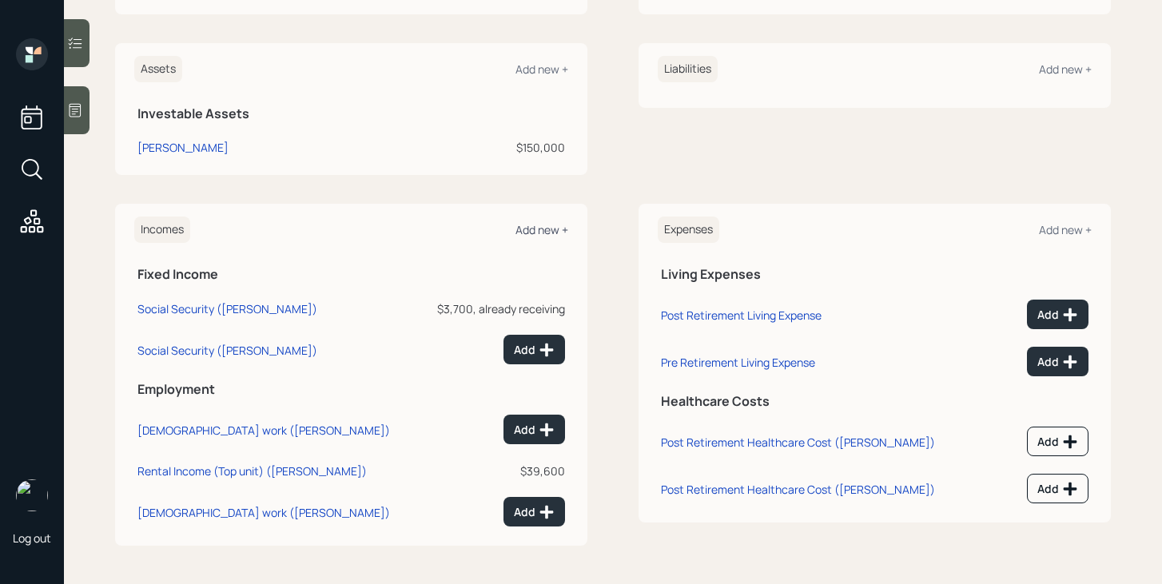
click at [544, 230] on div "Add new +" at bounding box center [542, 229] width 53 height 15
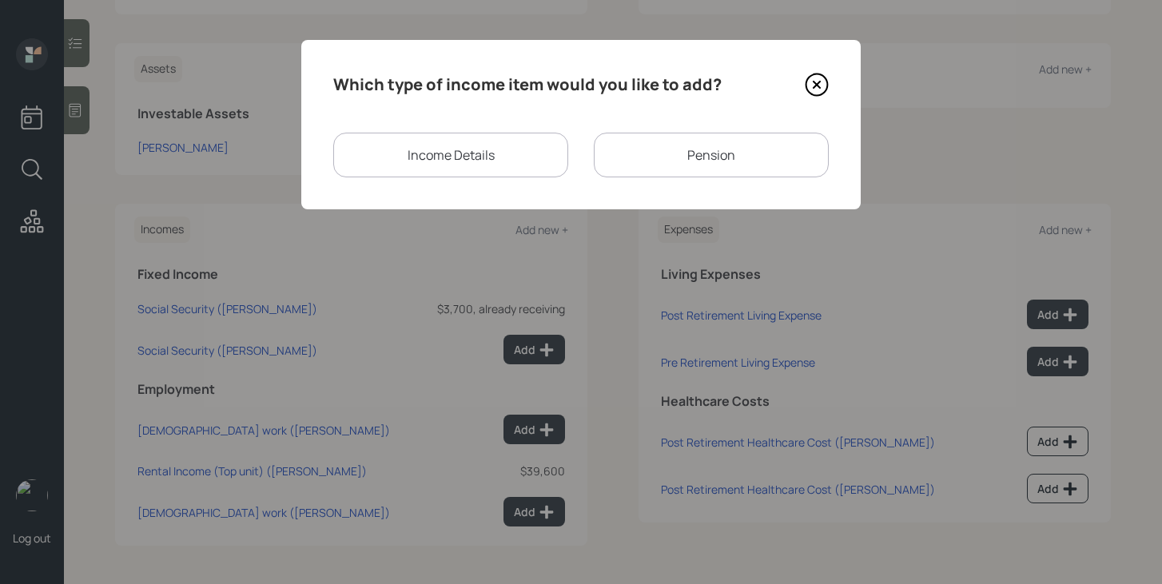
click at [496, 169] on div "Income Details" at bounding box center [450, 155] width 235 height 45
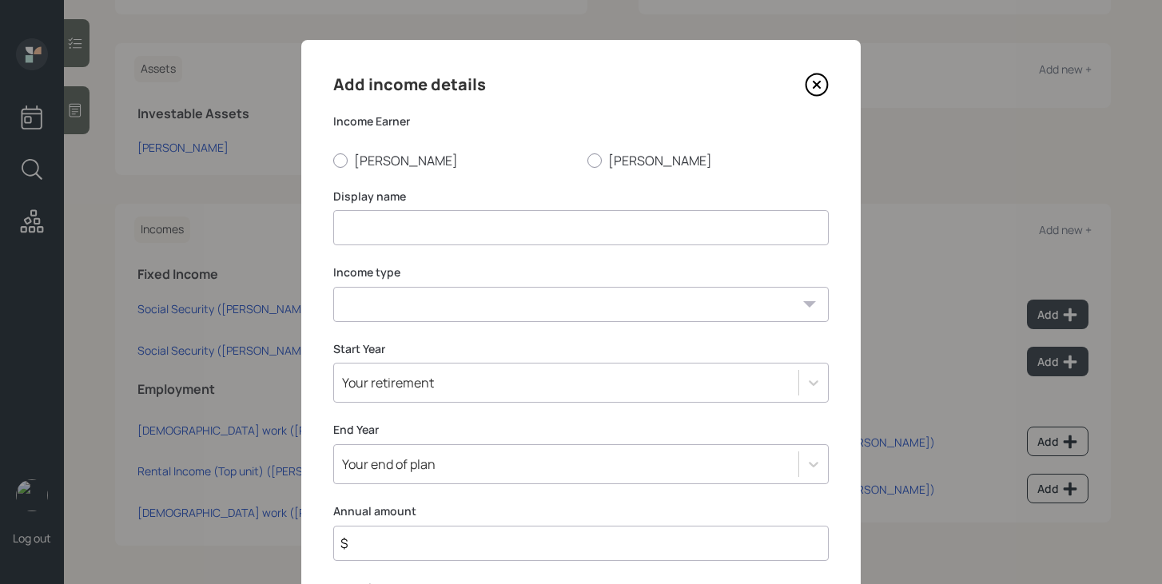
click at [351, 169] on div "Add income details Income Earner [PERSON_NAME] Display name Income type [DEMOGR…" at bounding box center [581, 382] width 560 height 684
click at [351, 156] on label "[PERSON_NAME]" at bounding box center [453, 161] width 241 height 18
click at [333, 160] on input "[PERSON_NAME]" at bounding box center [333, 160] width 1 height 1
radio input "true"
click at [354, 225] on input at bounding box center [581, 227] width 496 height 35
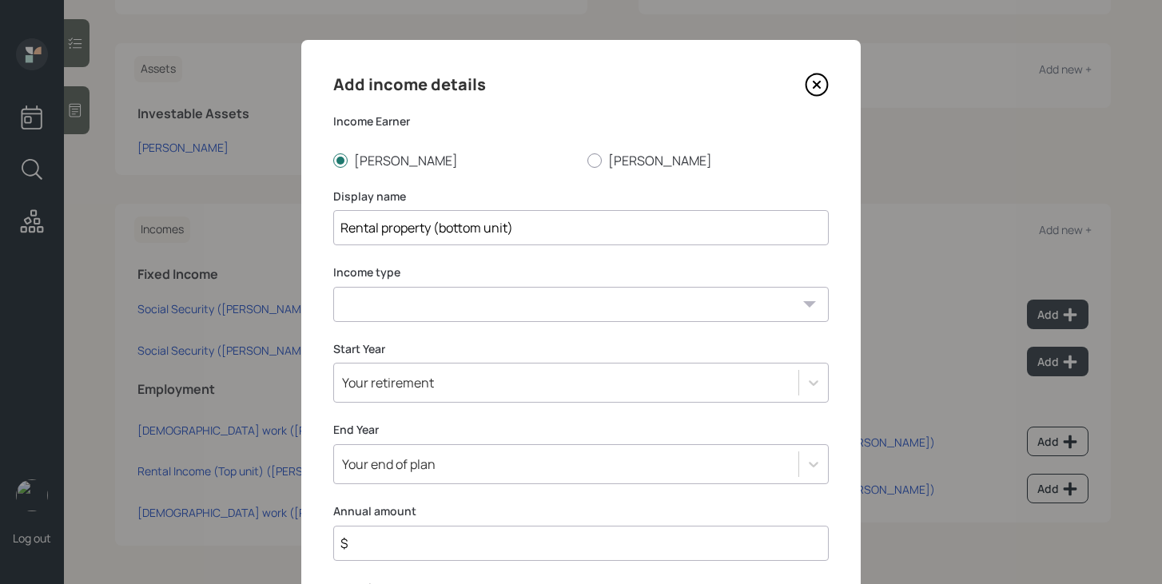
type input "Rental property (bottom unit)"
click at [349, 299] on select "[DEMOGRAPHIC_DATA] work [DEMOGRAPHIC_DATA] work Self employment Other" at bounding box center [581, 304] width 496 height 35
select select "other"
click at [333, 287] on select "[DEMOGRAPHIC_DATA] work [DEMOGRAPHIC_DATA] work Self employment Other" at bounding box center [581, 304] width 496 height 35
click at [380, 371] on select "Tax-free Earned Self Employment Alimony Royalties Pension / Annuity Interest Di…" at bounding box center [581, 380] width 496 height 35
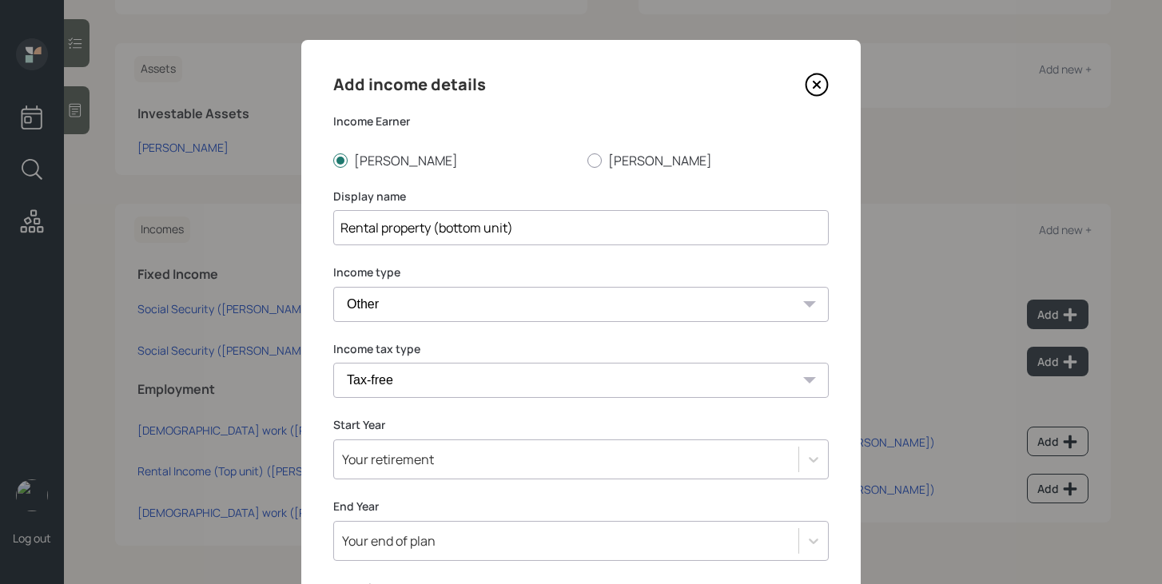
click at [333, 363] on select "Tax-free Earned Self Employment Alimony Royalties Pension / Annuity Interest Di…" at bounding box center [581, 380] width 496 height 35
click at [382, 391] on select "Tax-free Earned Self Employment Alimony Royalties Pension / Annuity Interest Di…" at bounding box center [581, 380] width 496 height 35
select select "earned"
click at [333, 363] on select "Tax-free Earned Self Employment Alimony Royalties Pension / Annuity Interest Di…" at bounding box center [581, 380] width 496 height 35
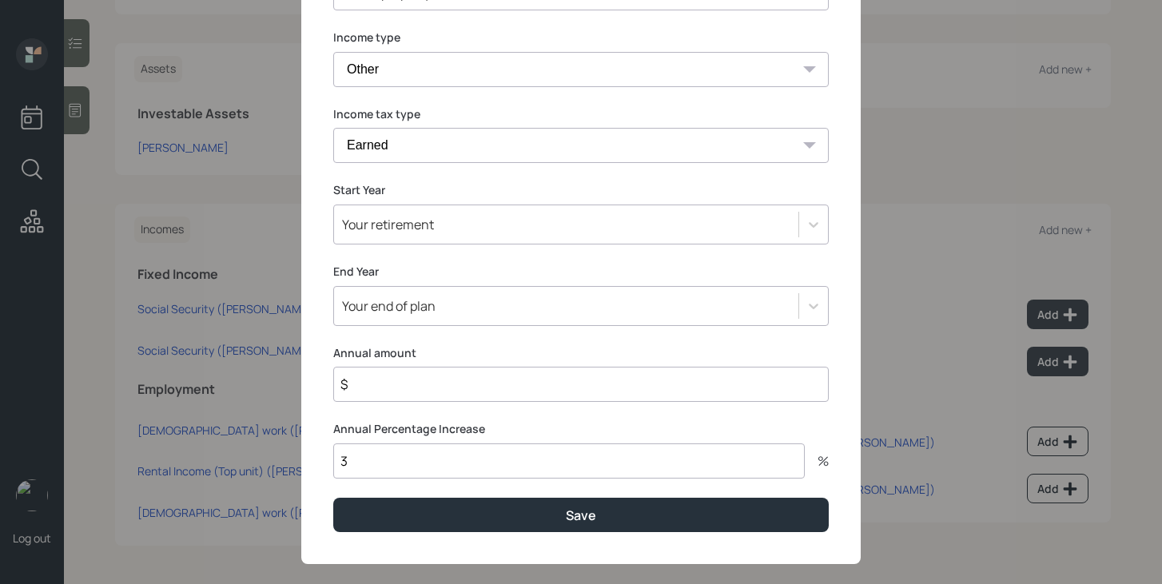
scroll to position [245, 0]
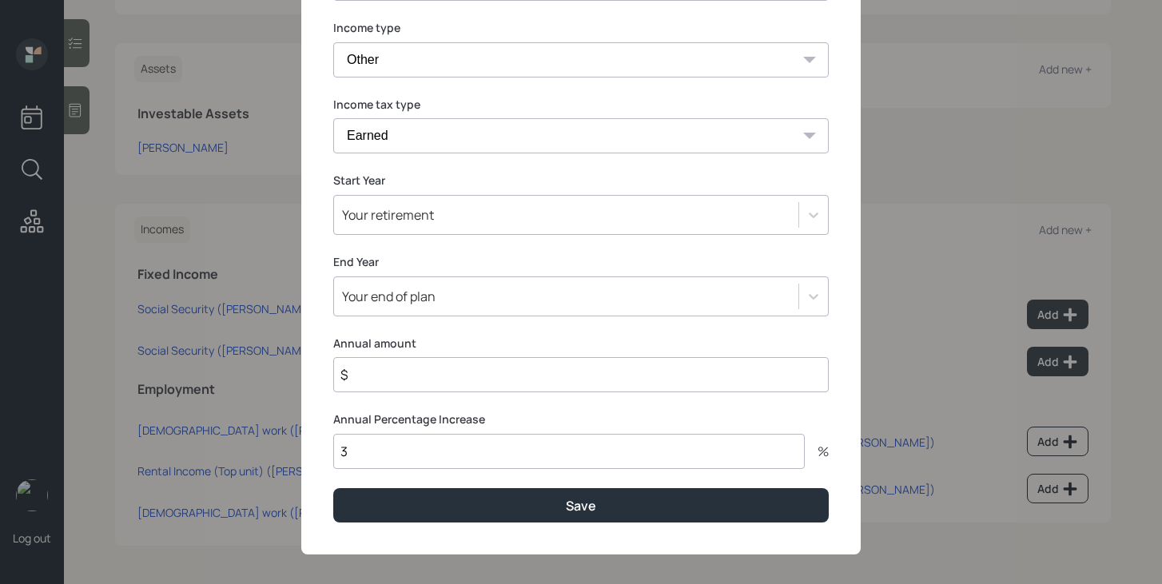
click at [405, 387] on input "$" at bounding box center [581, 374] width 496 height 35
type input "$ 39,600"
click at [416, 453] on input "3" at bounding box center [569, 451] width 472 height 35
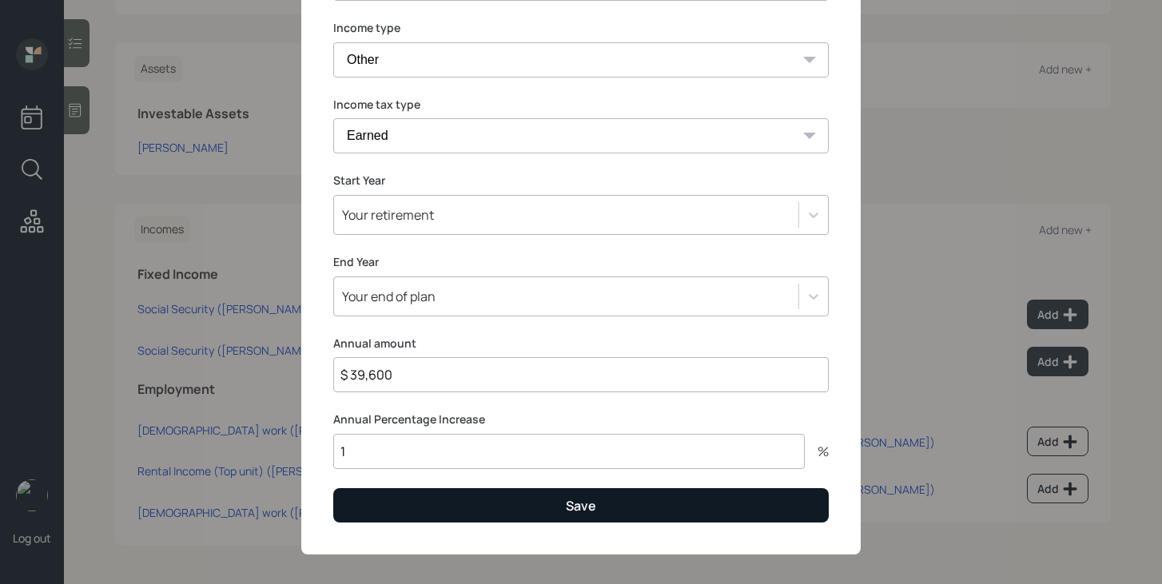
type input "1"
click at [439, 504] on button "Save" at bounding box center [581, 505] width 496 height 34
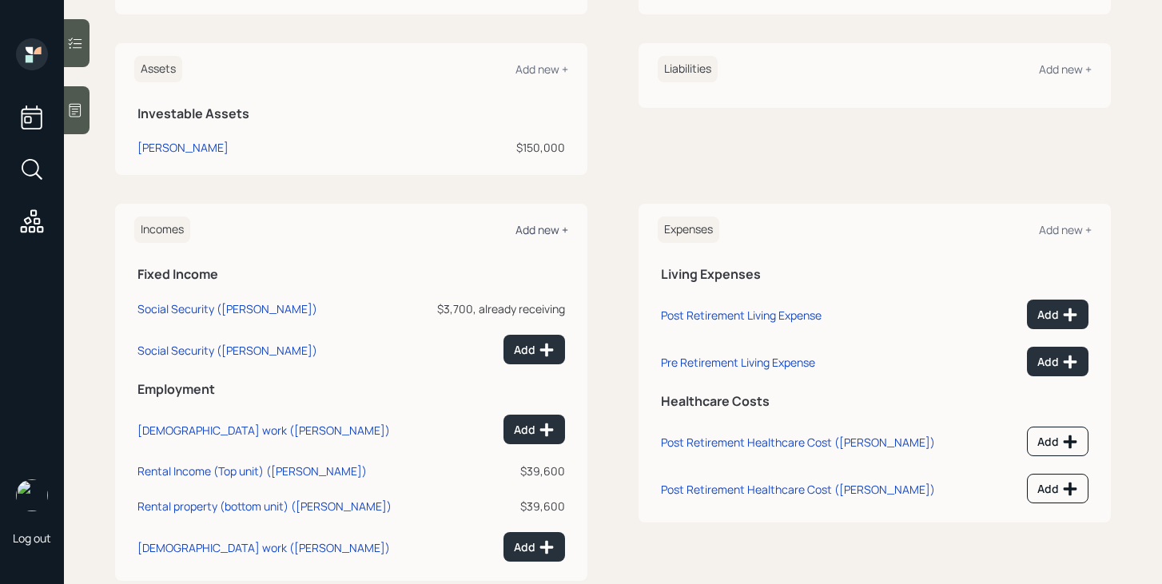
click at [556, 233] on div "Add new +" at bounding box center [542, 229] width 53 height 15
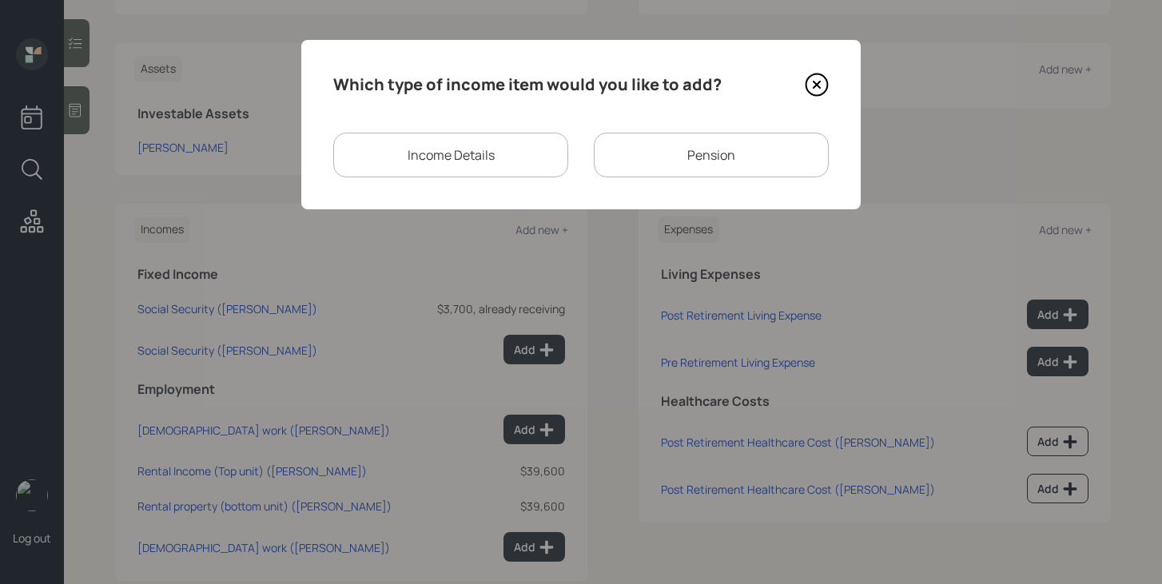
click at [632, 158] on div "Pension" at bounding box center [711, 155] width 235 height 45
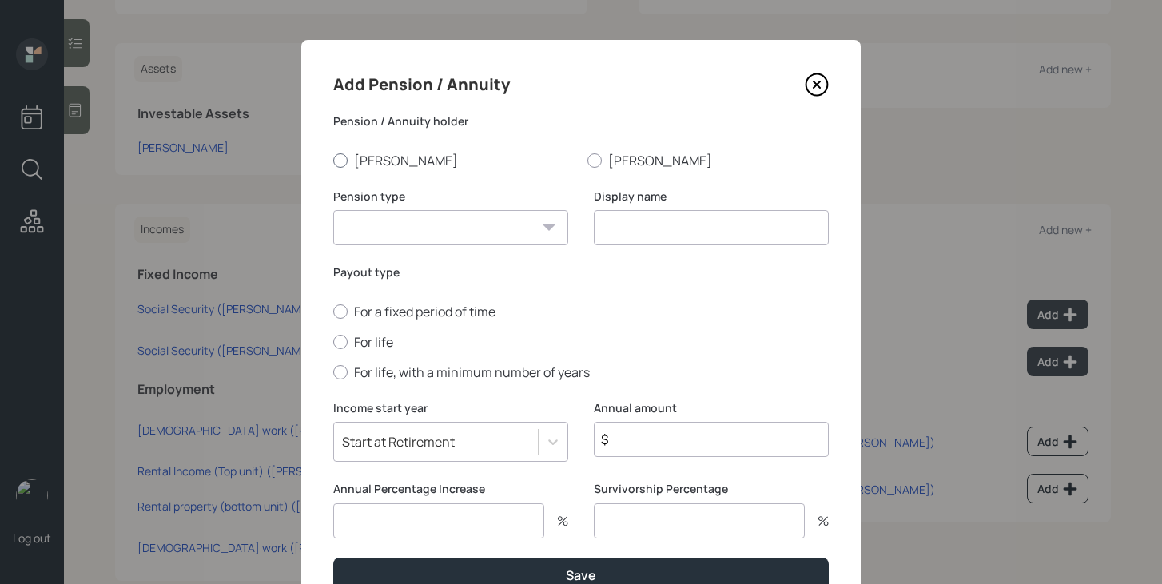
click at [372, 165] on label "[PERSON_NAME]" at bounding box center [453, 161] width 241 height 18
click at [333, 161] on input "[PERSON_NAME]" at bounding box center [333, 160] width 1 height 1
radio input "true"
click at [405, 236] on select "Pension Annuity" at bounding box center [450, 227] width 235 height 35
select select "annuity"
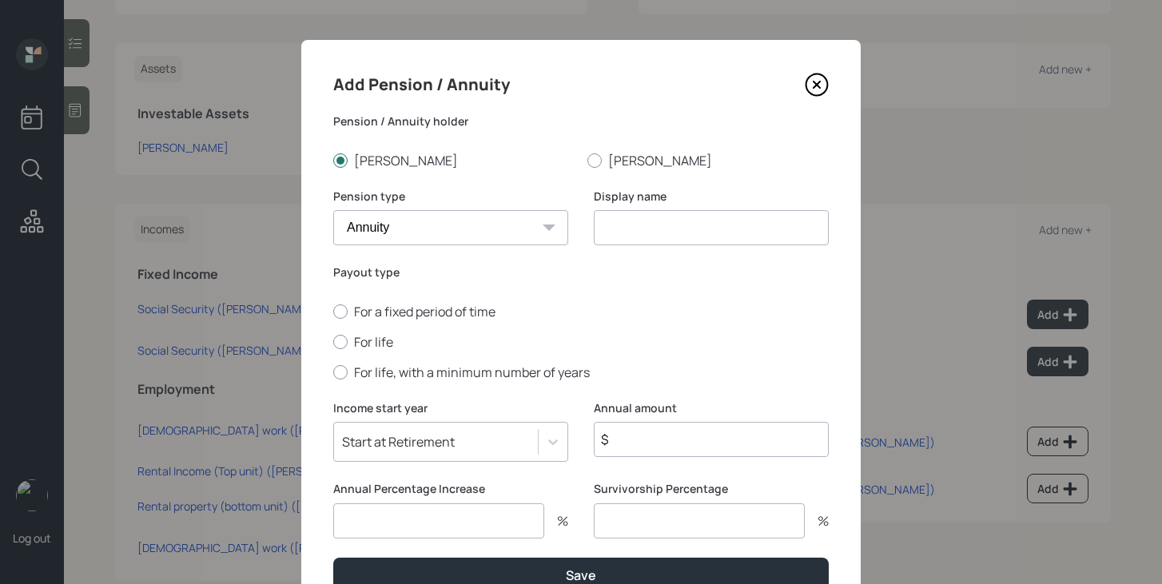
click at [333, 210] on select "Pension Annuity" at bounding box center [450, 227] width 235 height 35
click at [640, 230] on input at bounding box center [711, 227] width 235 height 35
type input "Annuity"
click at [374, 339] on label "For life" at bounding box center [581, 342] width 496 height 18
click at [333, 341] on input "For life" at bounding box center [333, 341] width 1 height 1
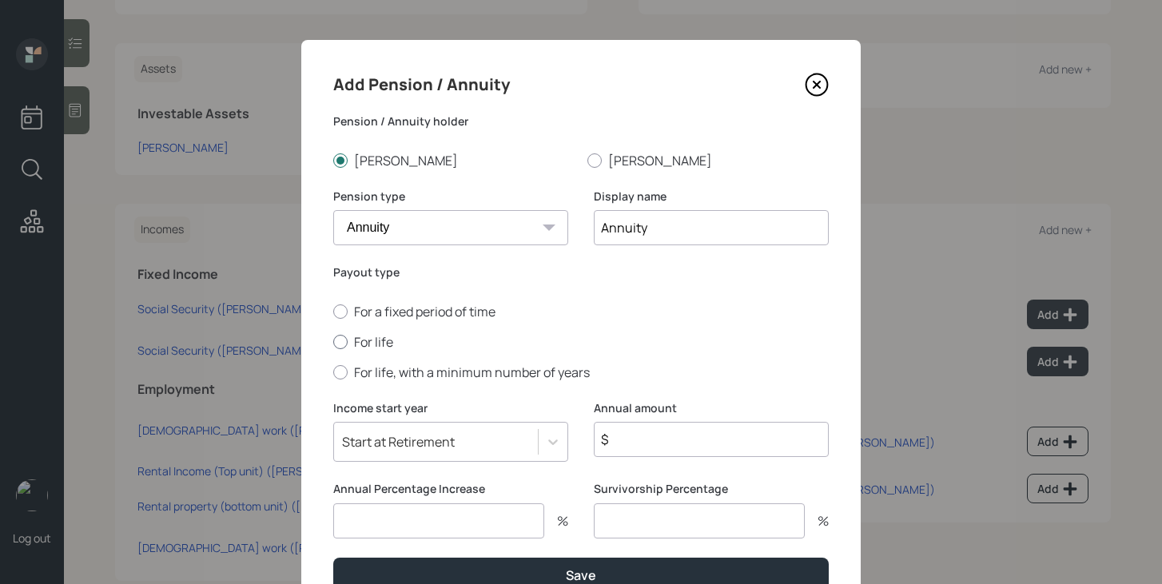
radio input "true"
click at [645, 451] on input "$" at bounding box center [711, 439] width 235 height 35
type input "$ 9,600"
click at [532, 520] on input "number" at bounding box center [438, 521] width 211 height 35
type input "0"
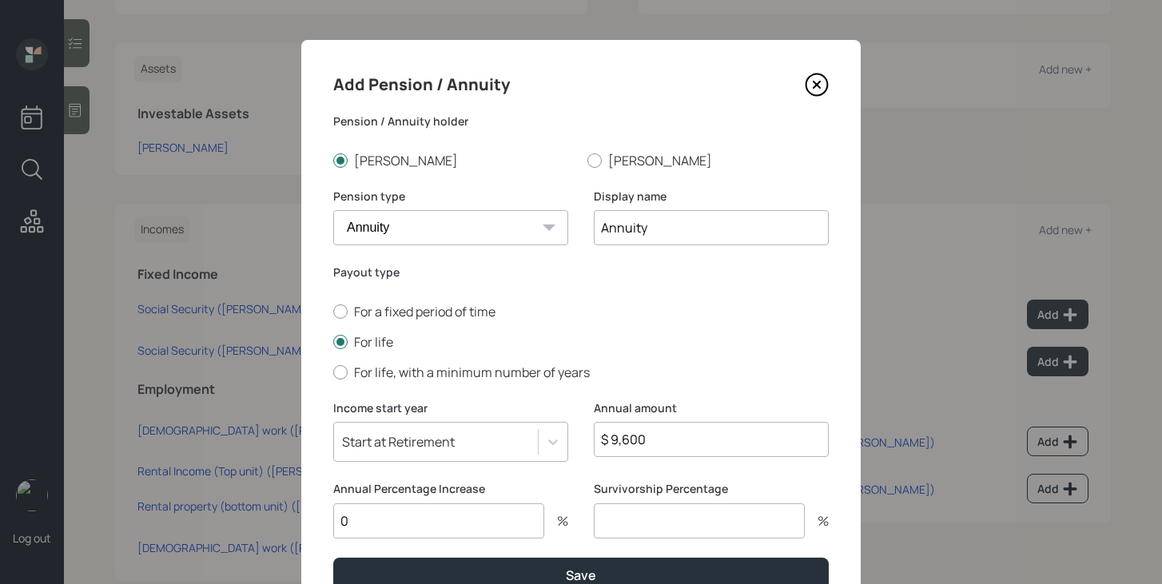
click at [656, 520] on input "number" at bounding box center [699, 521] width 211 height 35
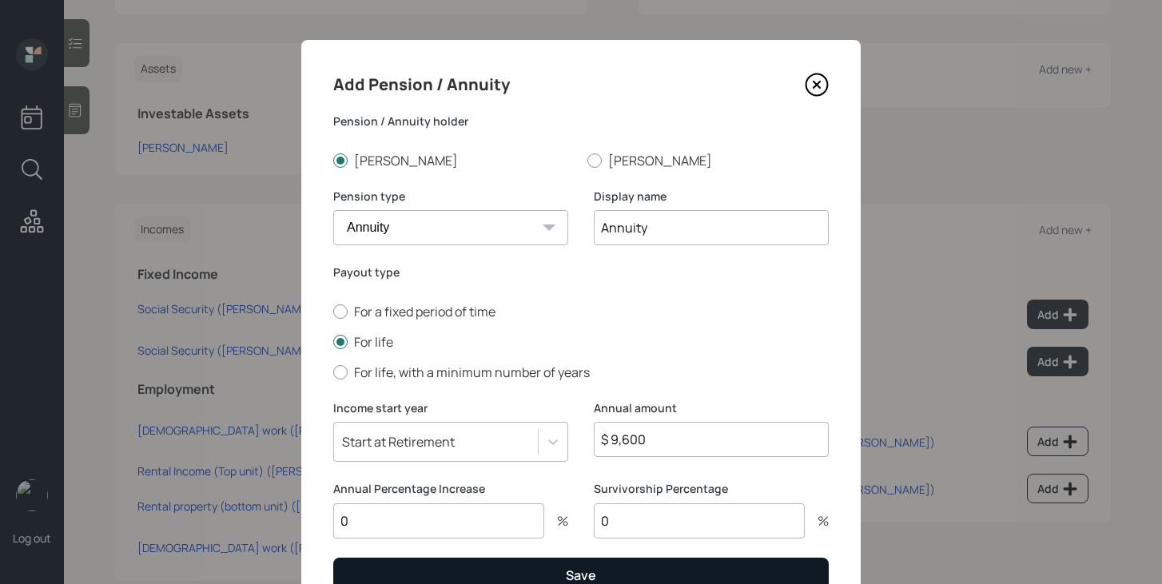
type input "0"
click at [623, 580] on button "Save" at bounding box center [581, 575] width 496 height 34
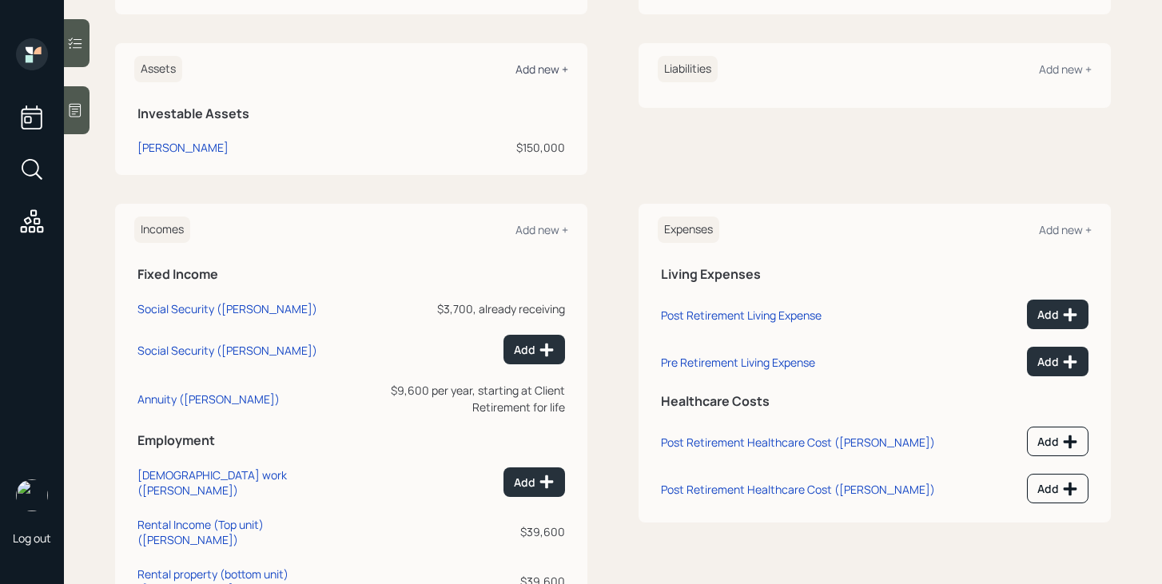
click at [555, 70] on div "Add new +" at bounding box center [542, 69] width 53 height 15
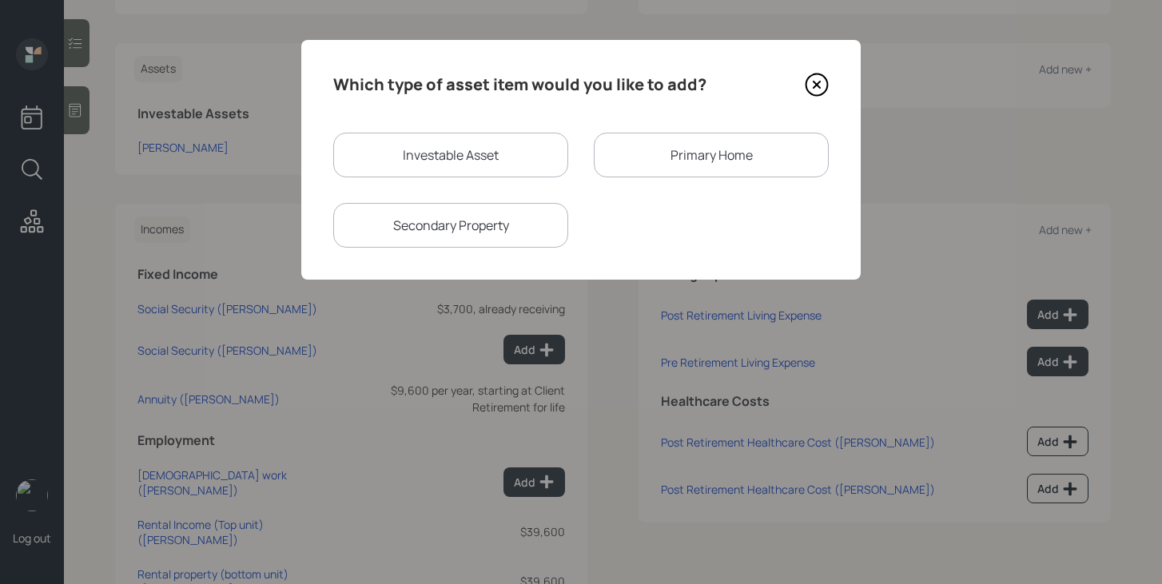
click at [529, 154] on div "Investable Asset" at bounding box center [450, 155] width 235 height 45
select select "taxable"
select select "balanced"
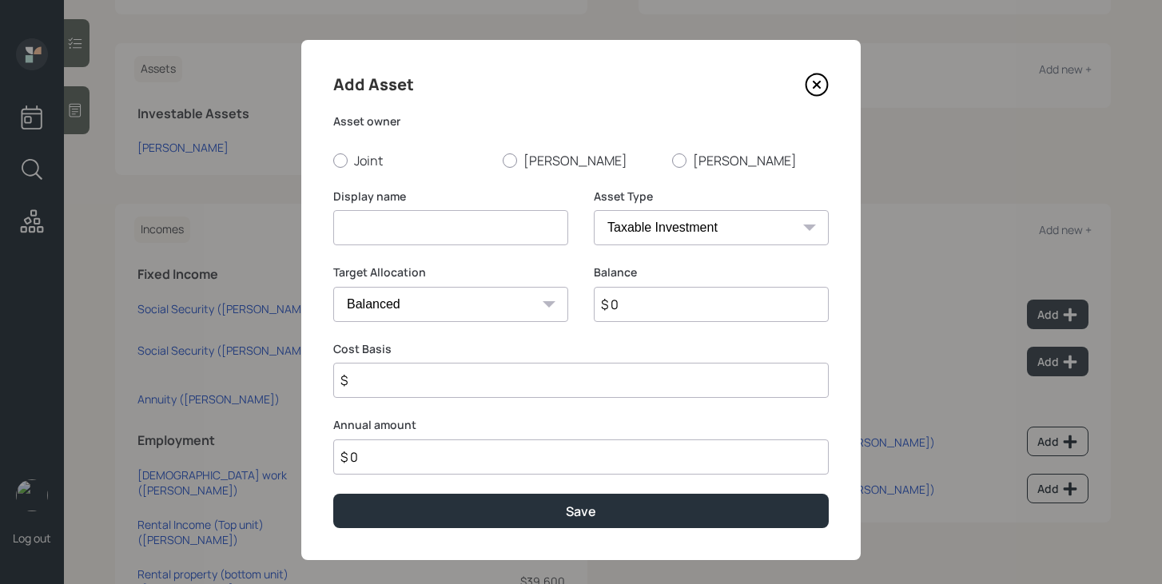
click at [819, 78] on icon at bounding box center [817, 85] width 24 height 24
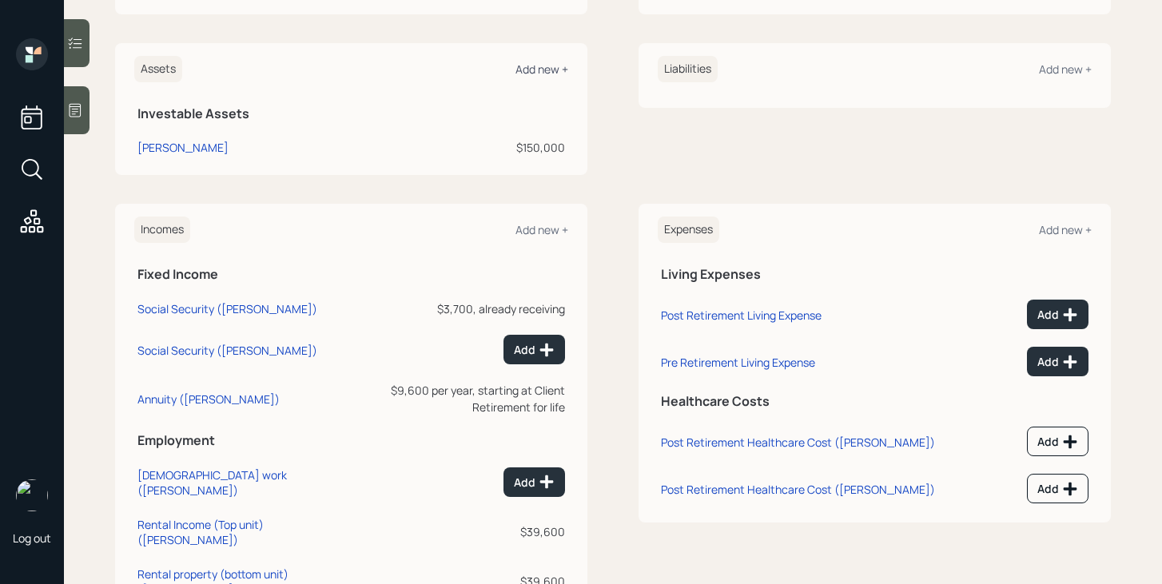
click at [560, 74] on div "Add new +" at bounding box center [542, 69] width 53 height 15
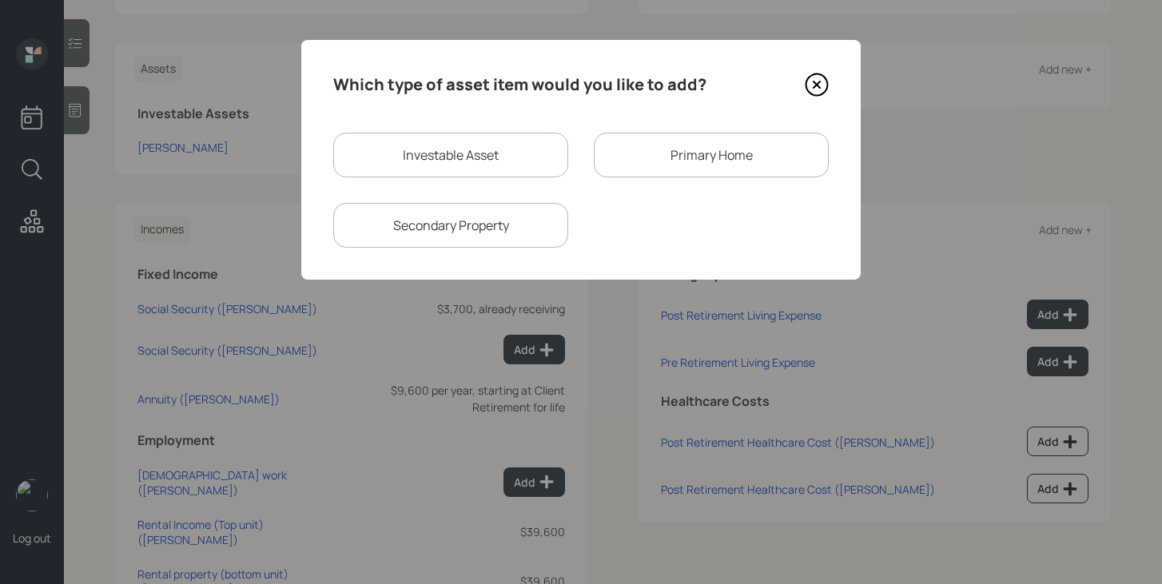
click at [500, 217] on div "Secondary Property" at bounding box center [450, 225] width 235 height 45
select select "rental_property"
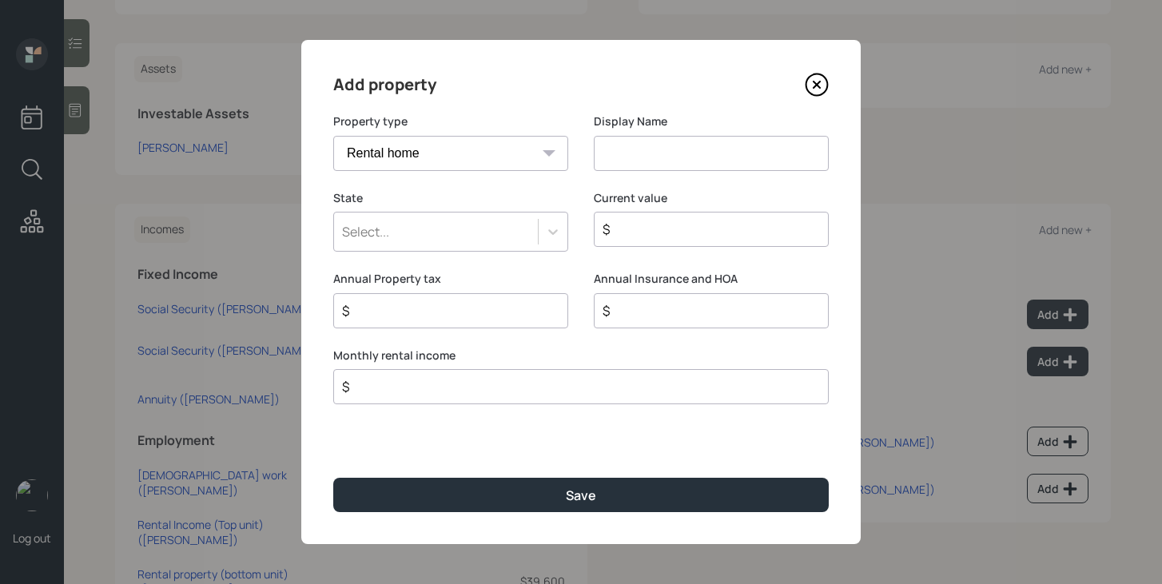
click at [645, 156] on input at bounding box center [711, 153] width 235 height 35
type input "Rental Property"
click at [520, 234] on div "Select..." at bounding box center [436, 231] width 204 height 27
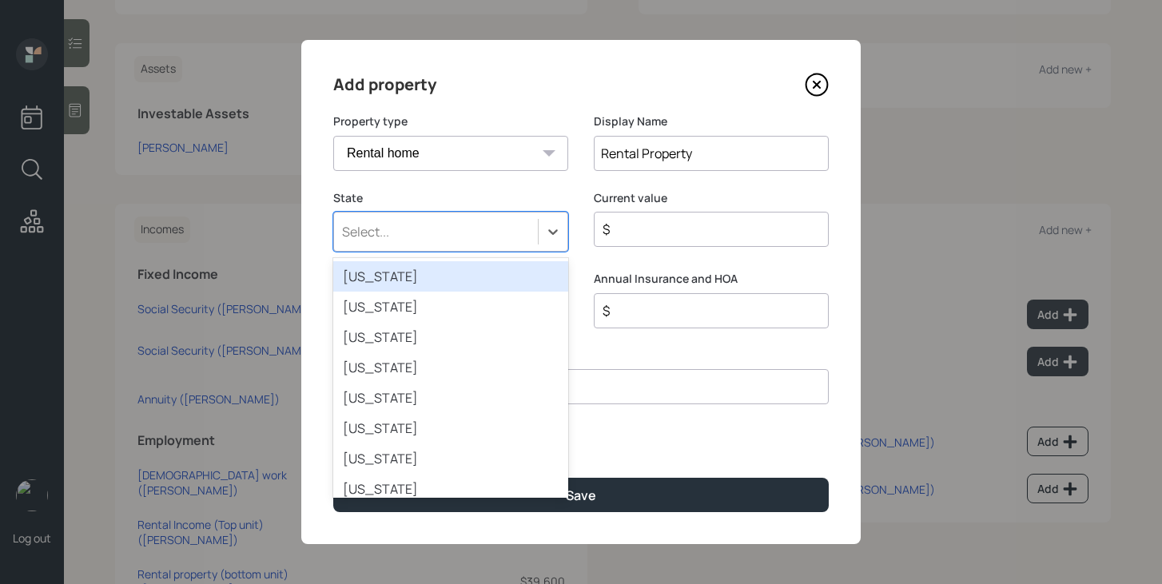
click at [497, 273] on div "[US_STATE]" at bounding box center [450, 276] width 235 height 30
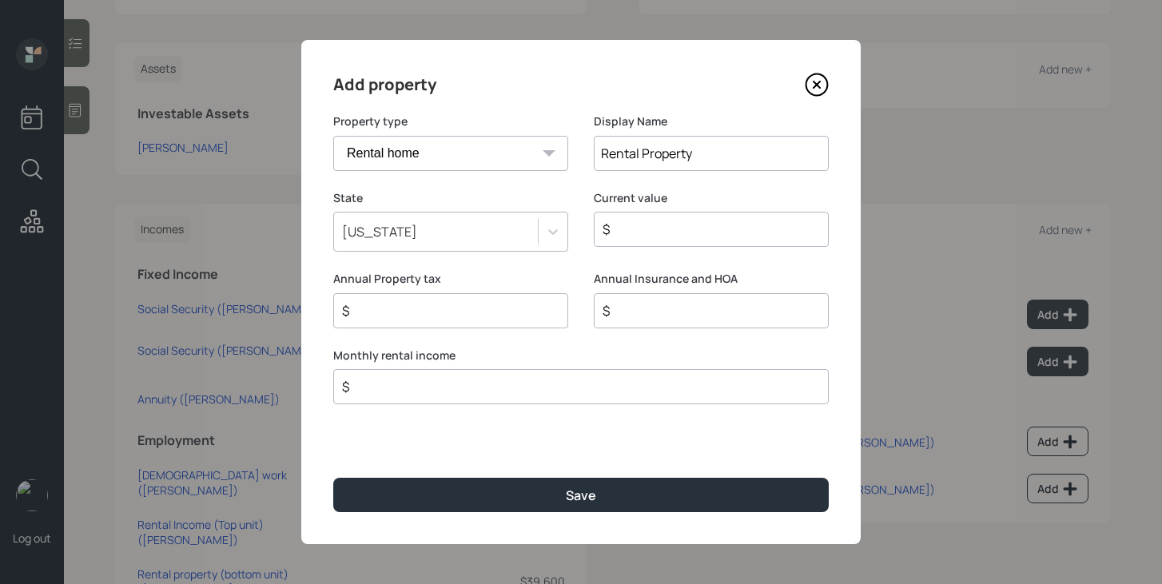
click at [656, 240] on div "$" at bounding box center [711, 229] width 235 height 35
click at [656, 233] on input "$" at bounding box center [705, 229] width 208 height 19
type input "$ 950,000"
click at [565, 395] on input "$" at bounding box center [575, 386] width 469 height 19
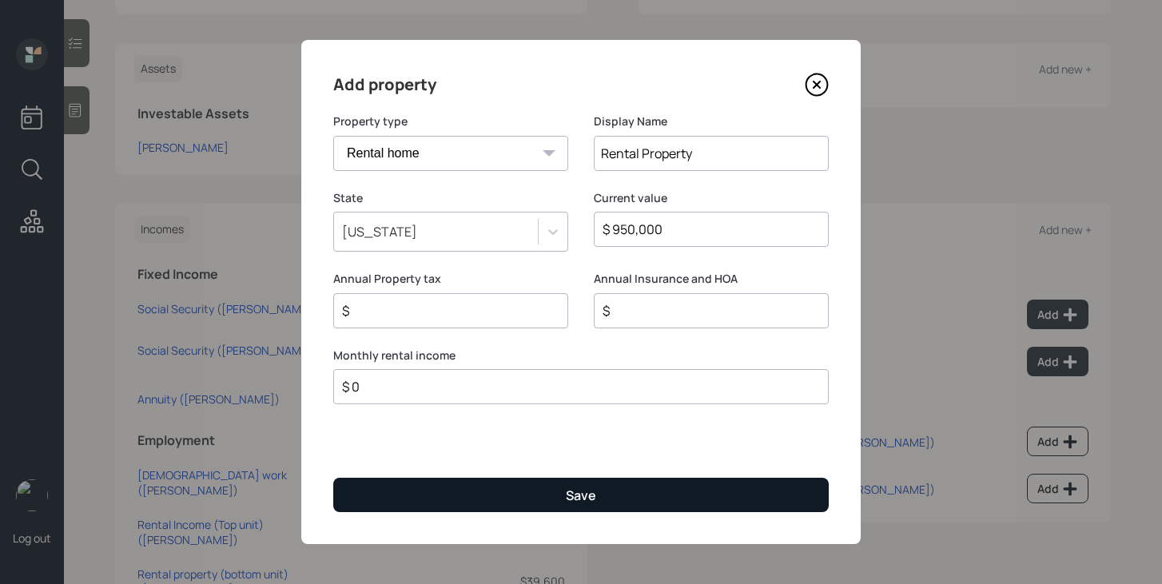
type input "$ 0"
click at [571, 502] on div "Save" at bounding box center [581, 496] width 30 height 18
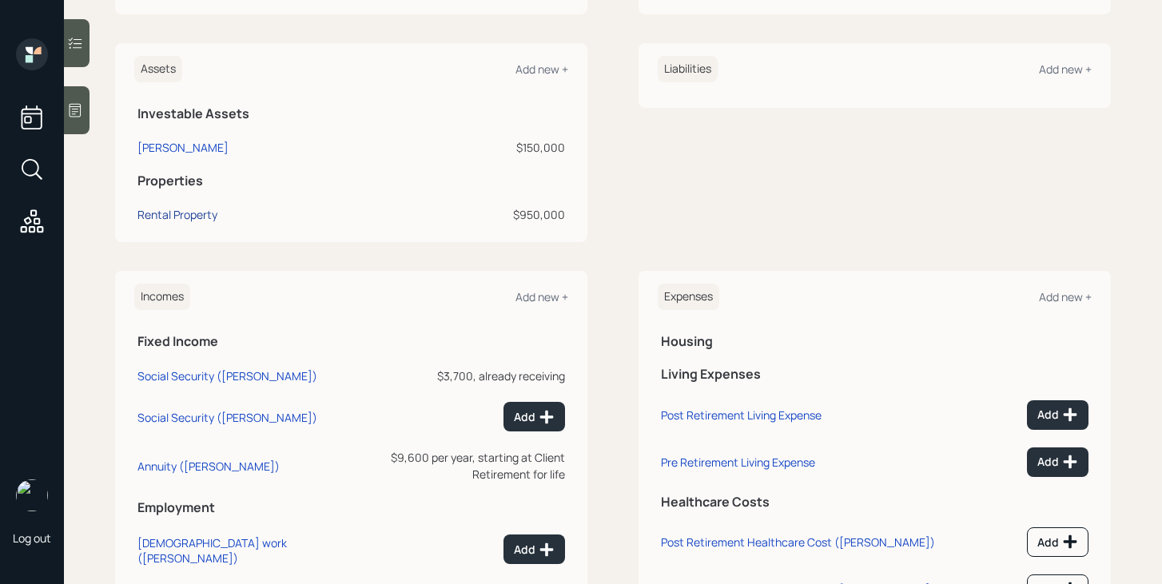
click at [201, 217] on div "Rental Property" at bounding box center [178, 214] width 80 height 17
select select "rental_property"
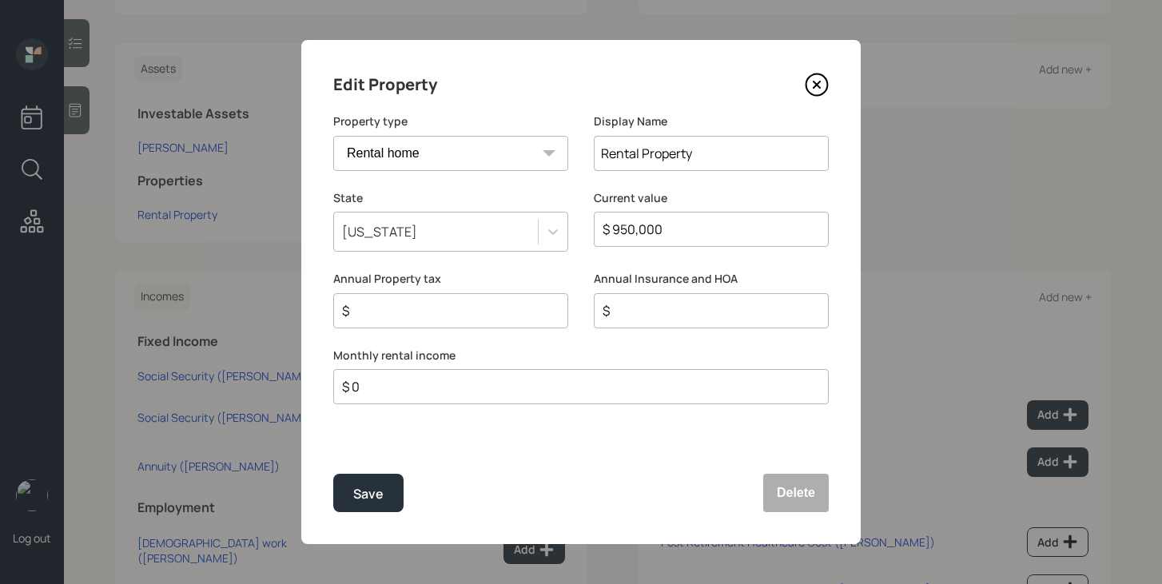
click at [492, 240] on div "[US_STATE]" at bounding box center [436, 231] width 204 height 27
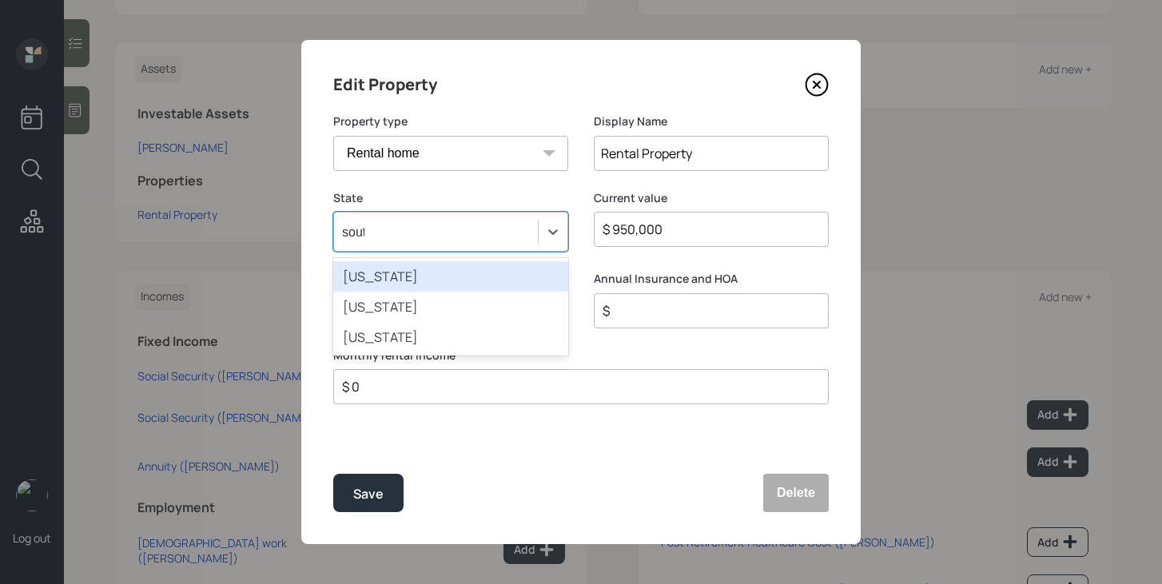
type input "south"
click at [516, 275] on div "[US_STATE]" at bounding box center [450, 276] width 235 height 30
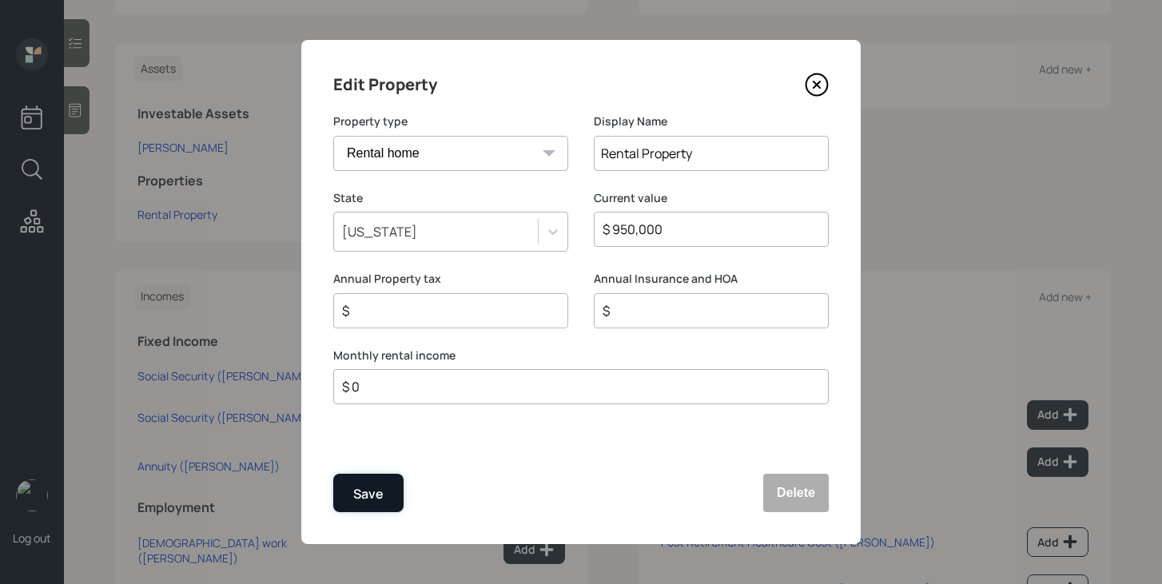
click at [361, 496] on div "Save" at bounding box center [368, 495] width 30 height 22
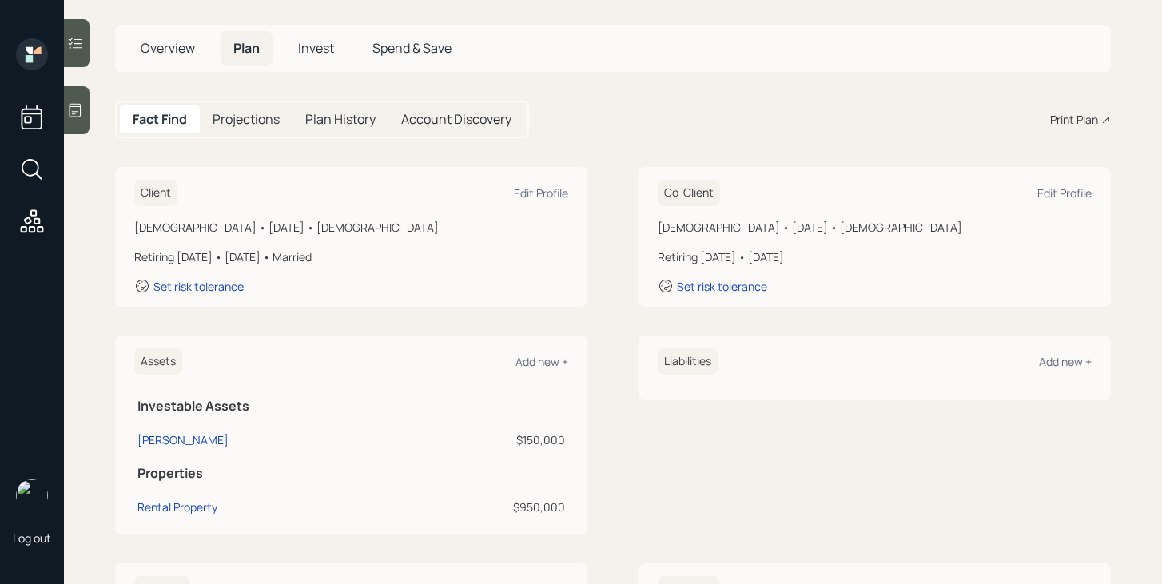
scroll to position [23, 0]
